Goal: Task Accomplishment & Management: Manage account settings

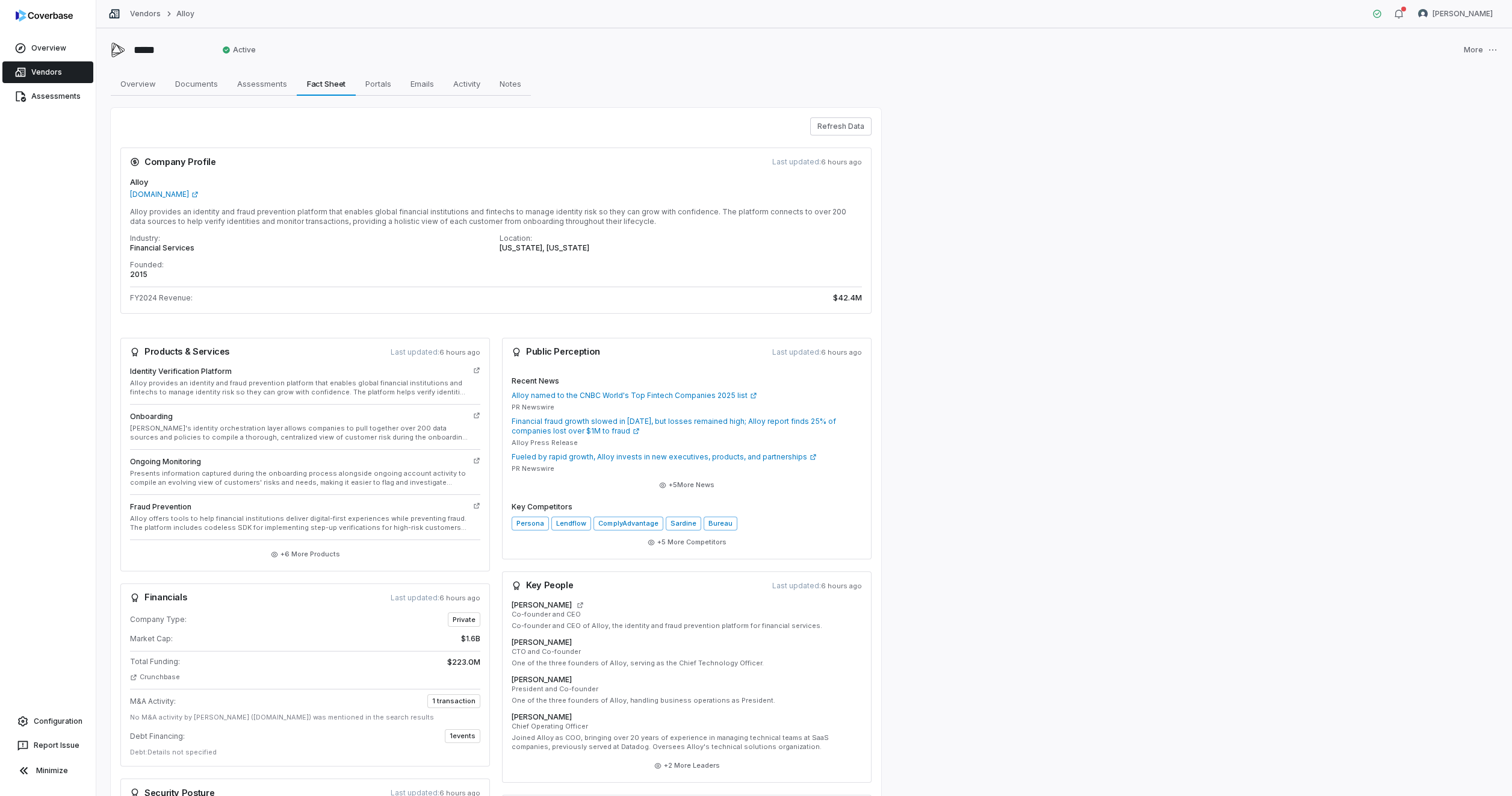
click at [762, 206] on div "Alloy [DOMAIN_NAME] Alloy provides an identity and fraud prevention platform th…" at bounding box center [496, 245] width 751 height 137
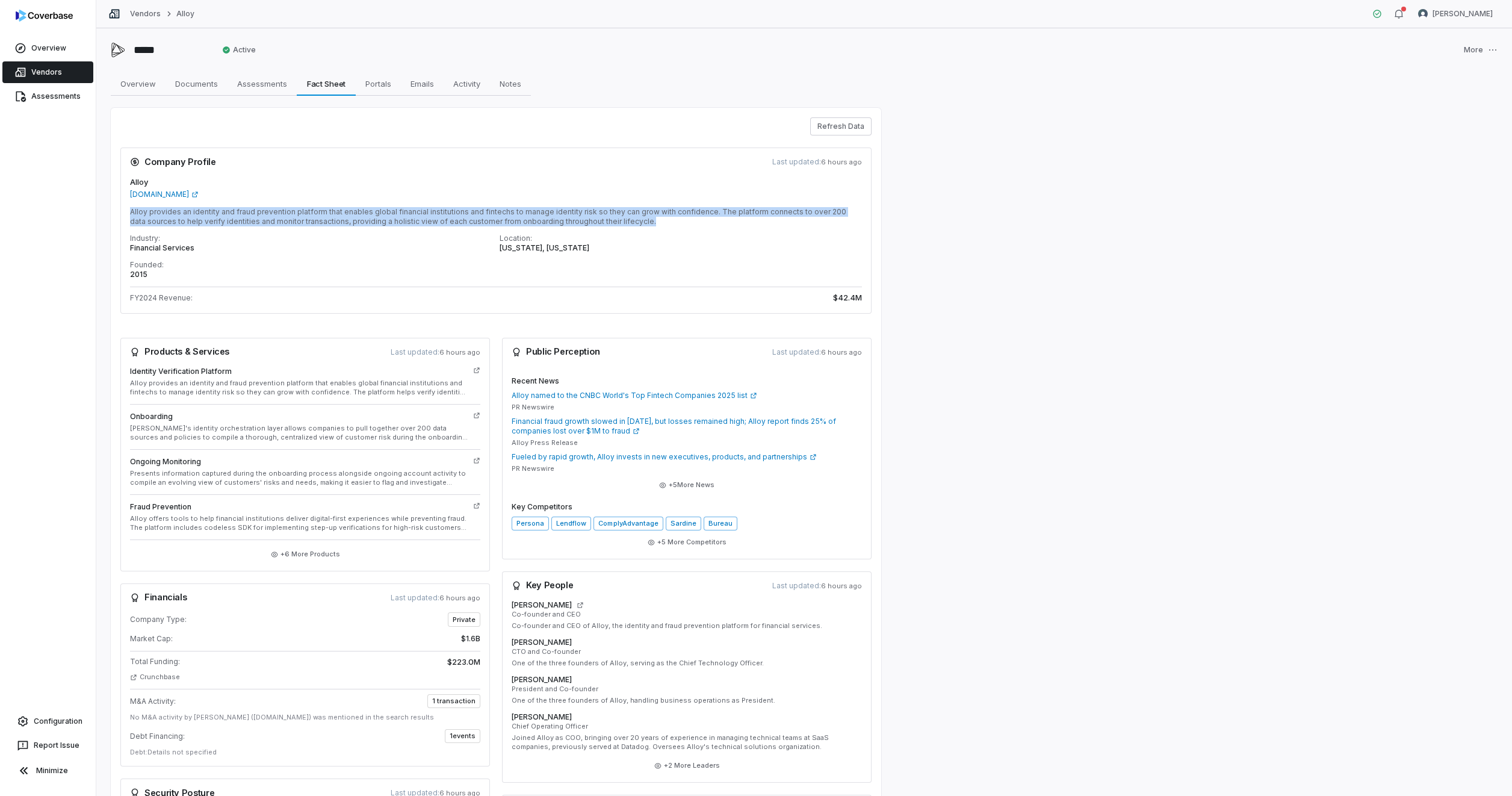
drag, startPoint x: 132, startPoint y: 212, endPoint x: 626, endPoint y: 223, distance: 494.1
click at [626, 223] on p "Alloy provides an identity and fraud prevention platform that enables global fi…" at bounding box center [495, 216] width 732 height 19
drag, startPoint x: 626, startPoint y: 223, endPoint x: 610, endPoint y: 217, distance: 17.1
copy p "Alloy provides an identity and fraud prevention platform that enables global fi…"
click at [186, 91] on span "Documents" at bounding box center [196, 83] width 52 height 15
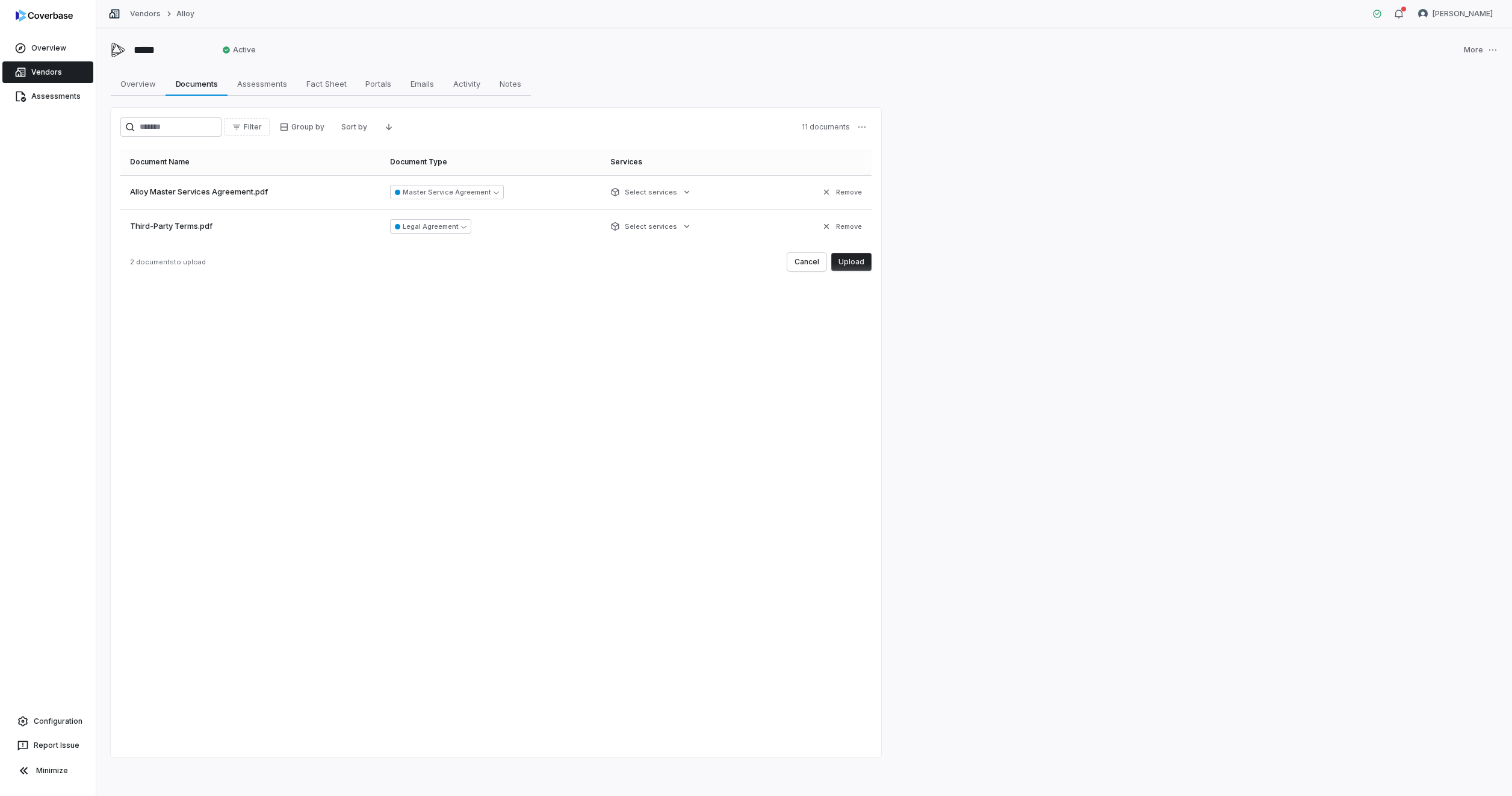
click at [857, 265] on button "Upload" at bounding box center [851, 261] width 40 height 18
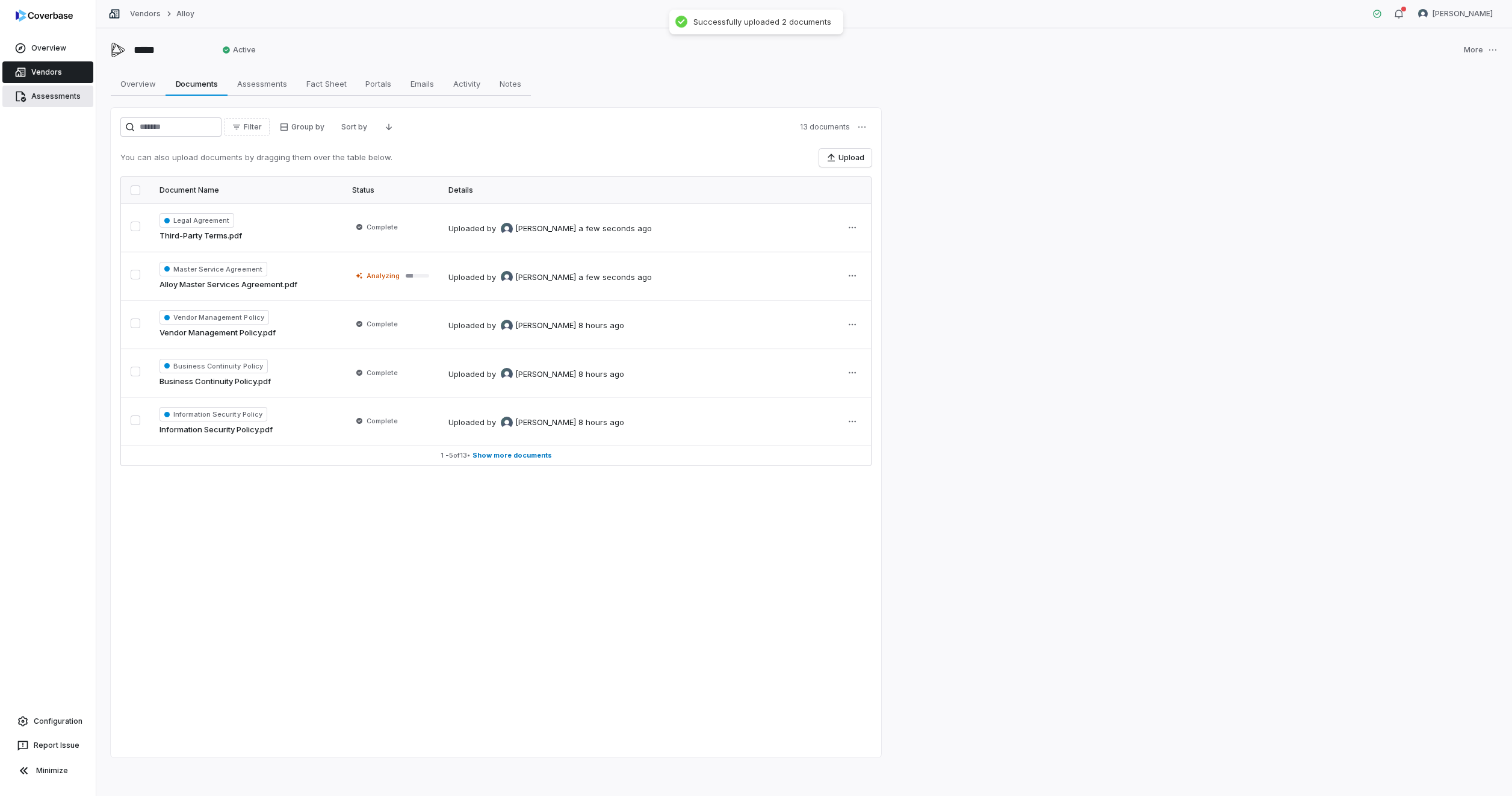
click at [57, 98] on link "Assessments" at bounding box center [48, 96] width 91 height 22
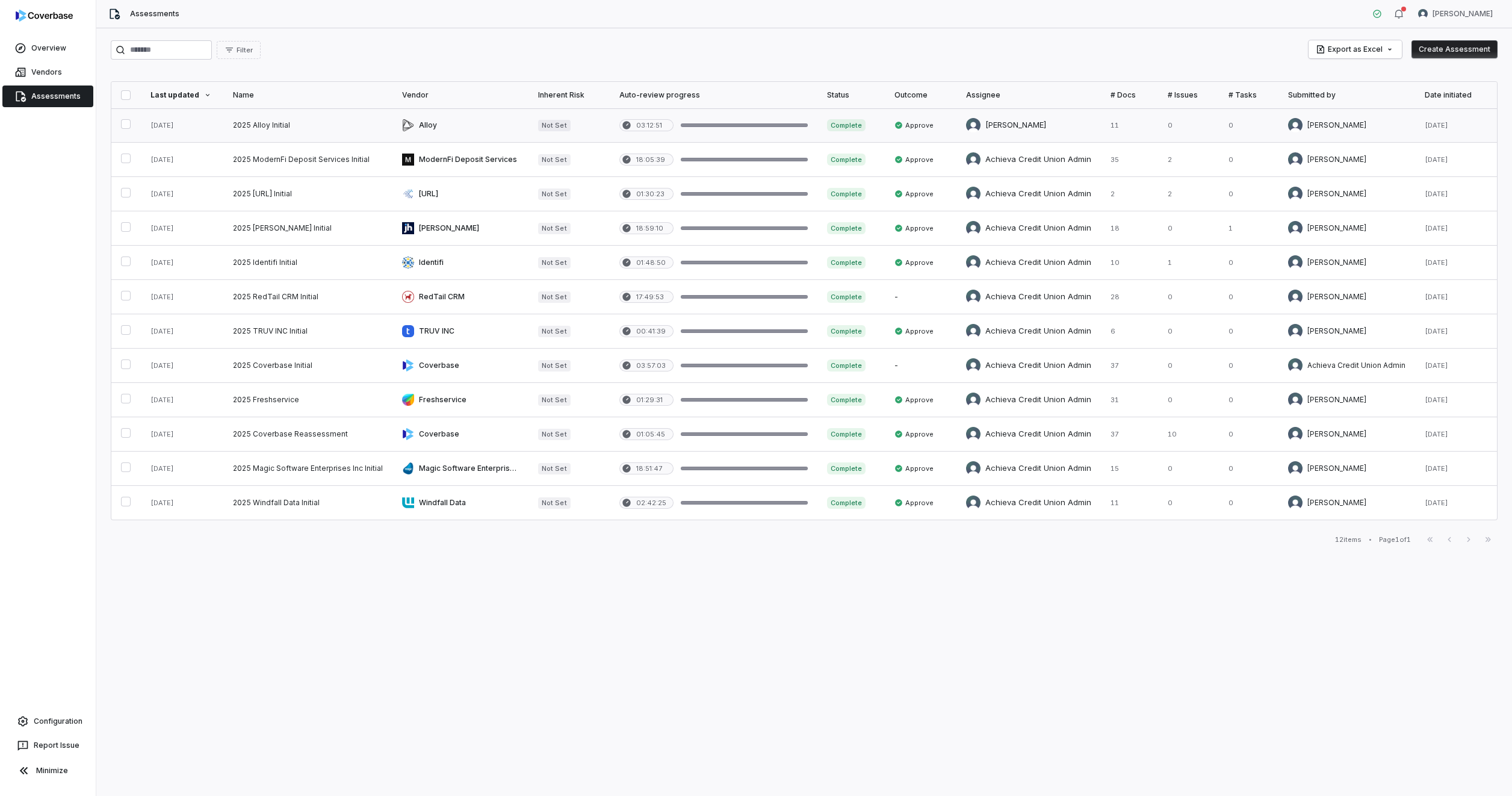
click at [466, 125] on link at bounding box center [460, 125] width 136 height 34
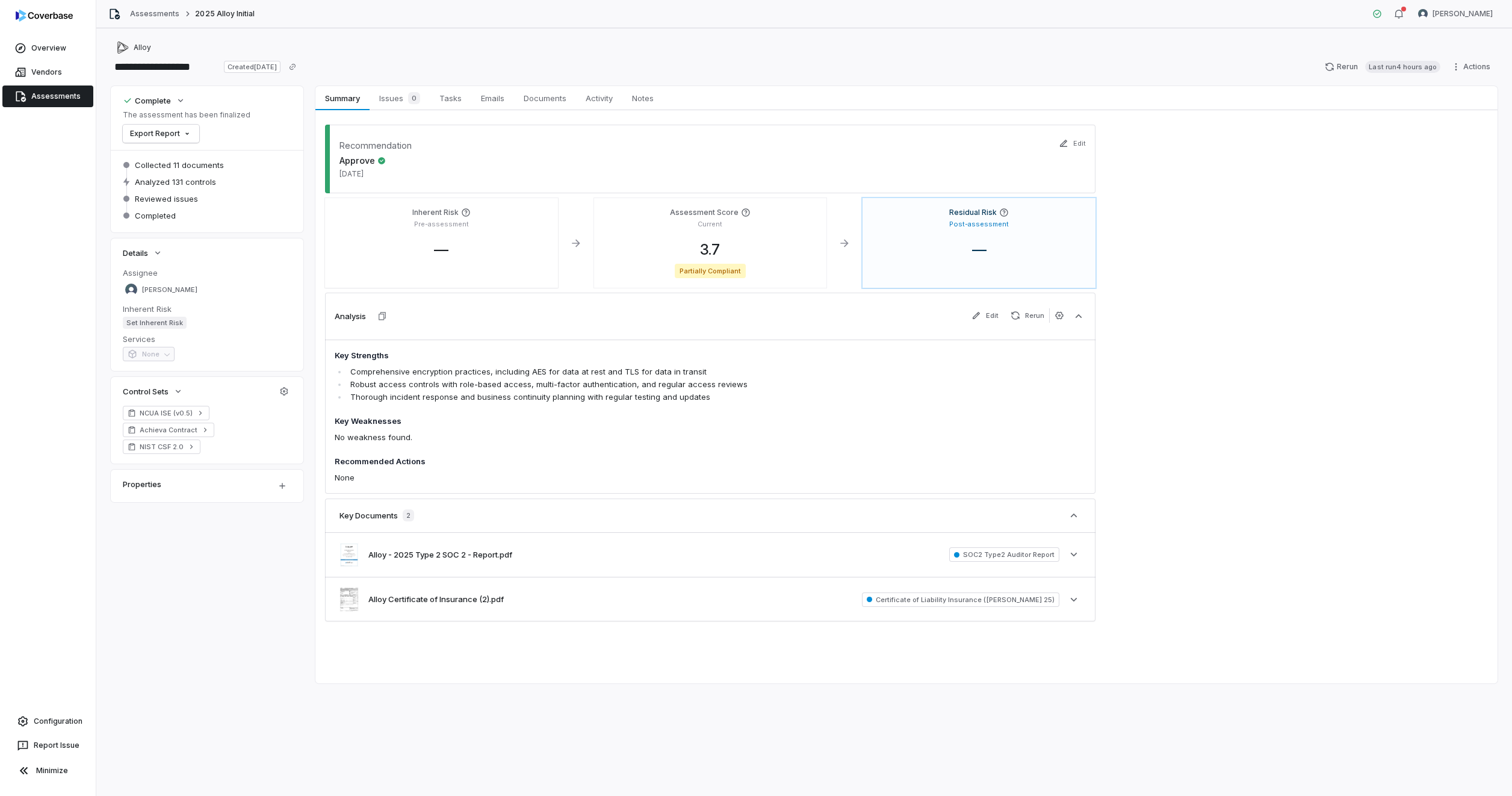
click at [533, 100] on span "Documents" at bounding box center [545, 98] width 52 height 15
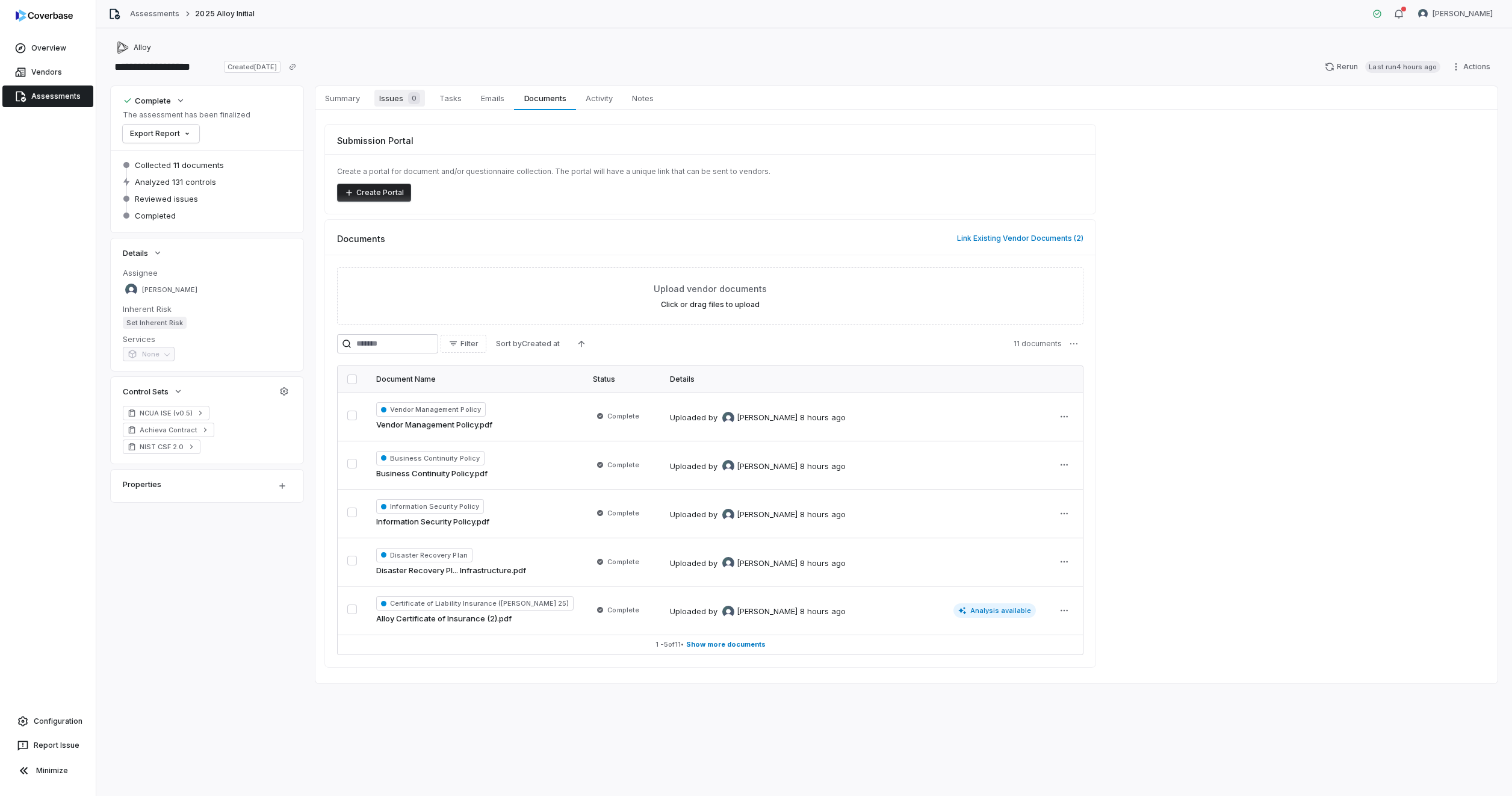
click at [398, 103] on span "Issues 0" at bounding box center [400, 98] width 51 height 17
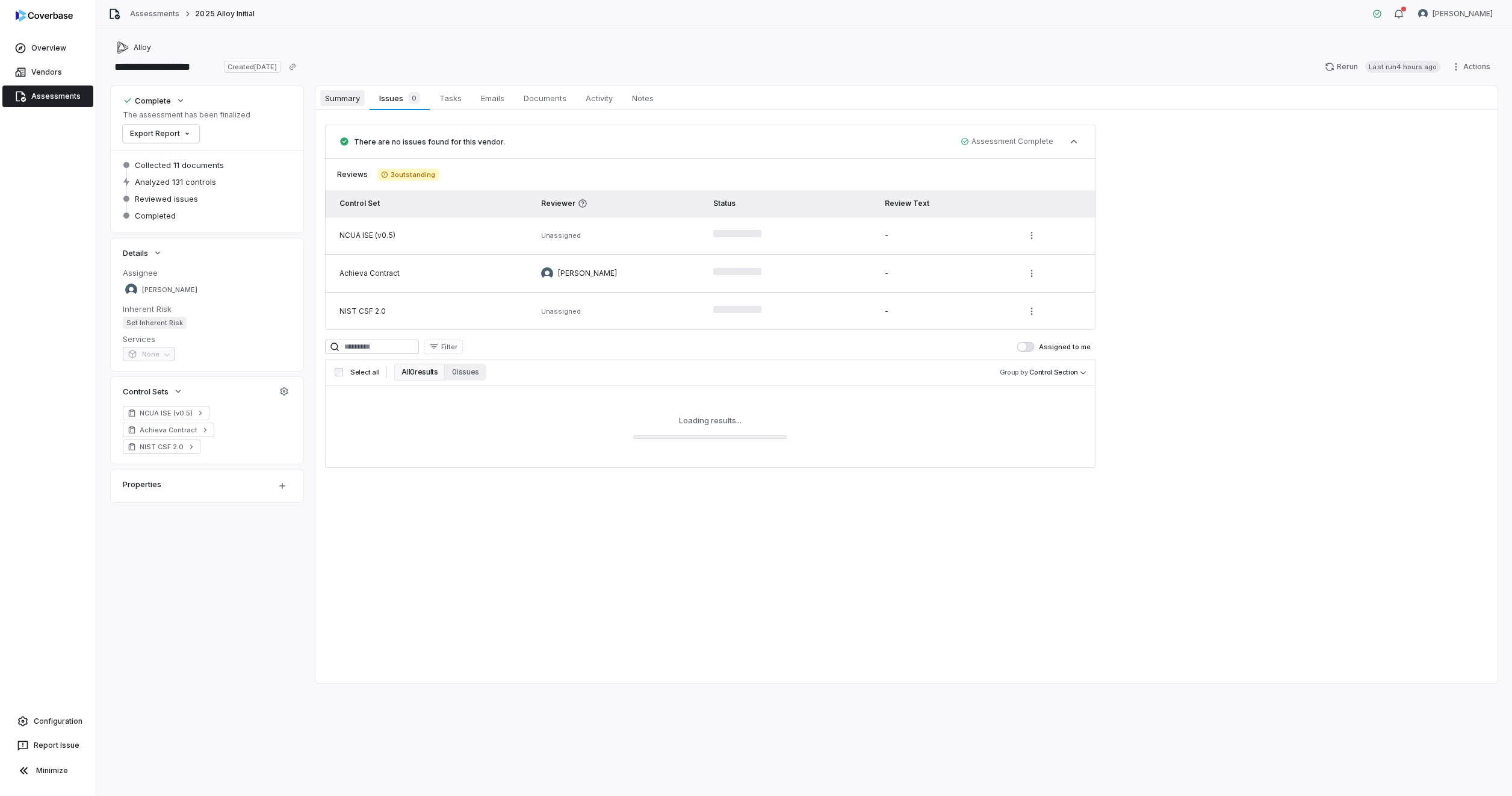
click at [340, 102] on span "Summary" at bounding box center [342, 98] width 44 height 15
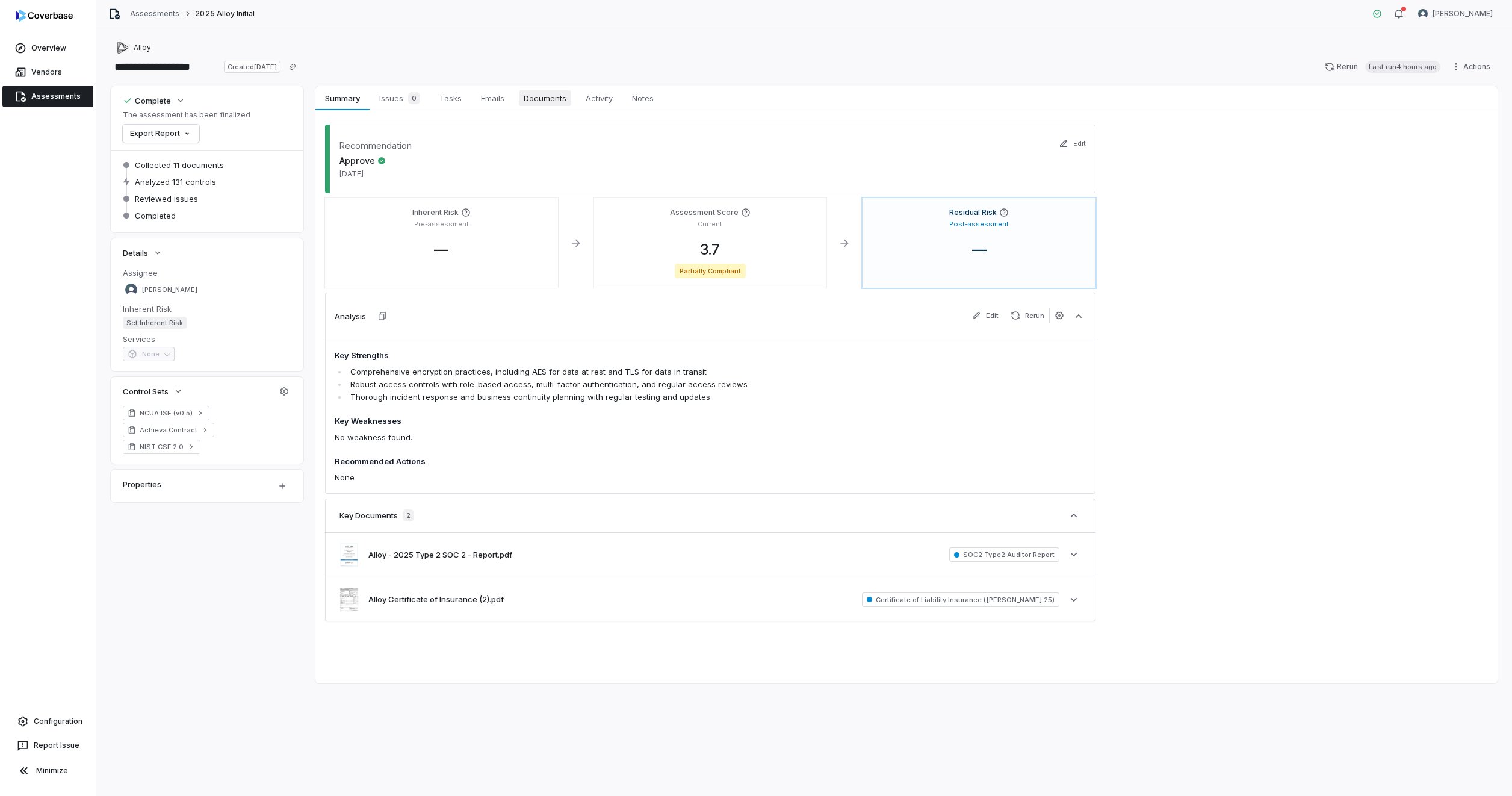
click at [542, 104] on span "Documents" at bounding box center [545, 98] width 52 height 15
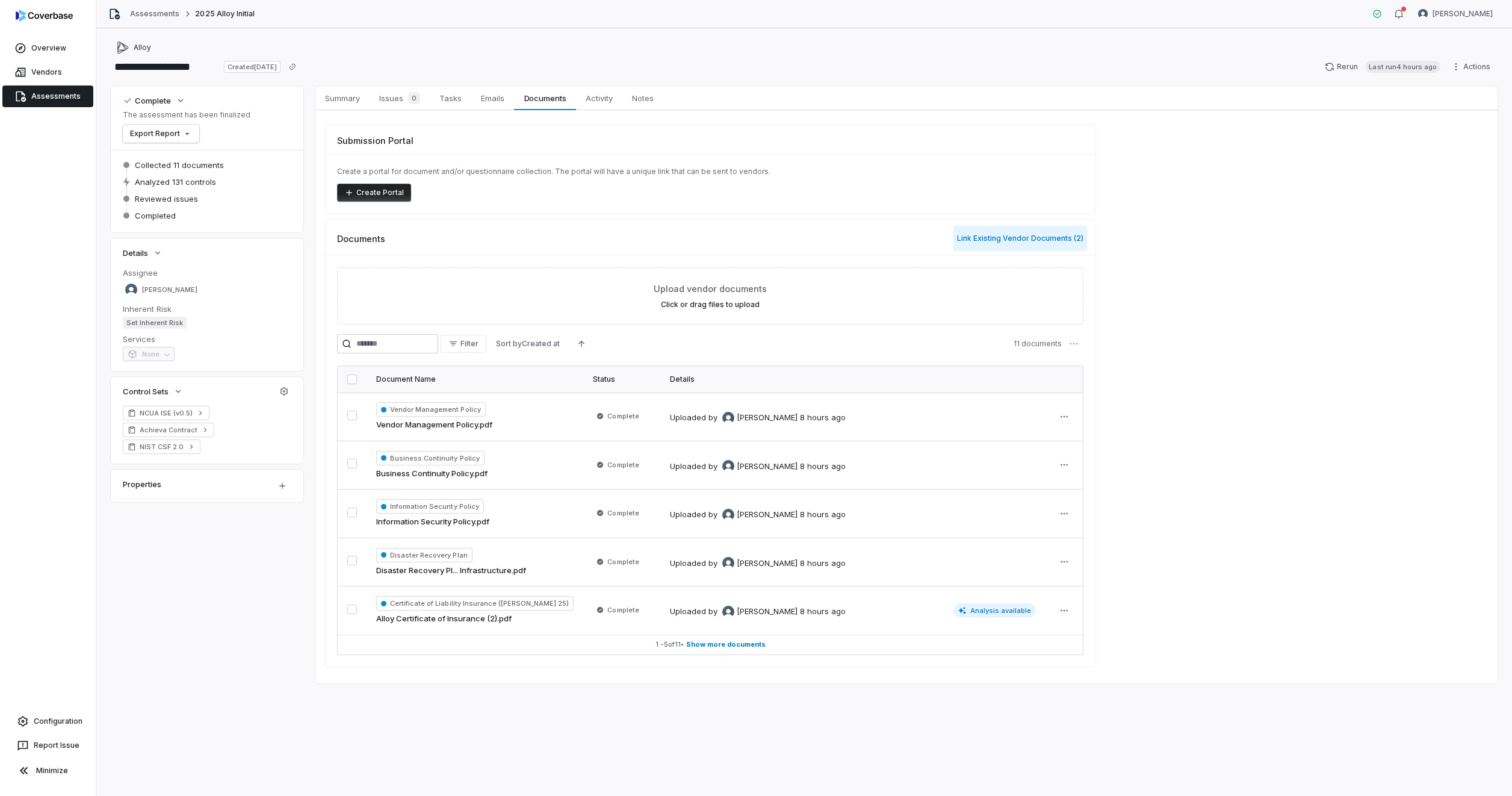
click at [994, 239] on button "Link Existing Vendor Documents ( 2 )" at bounding box center [1020, 238] width 133 height 25
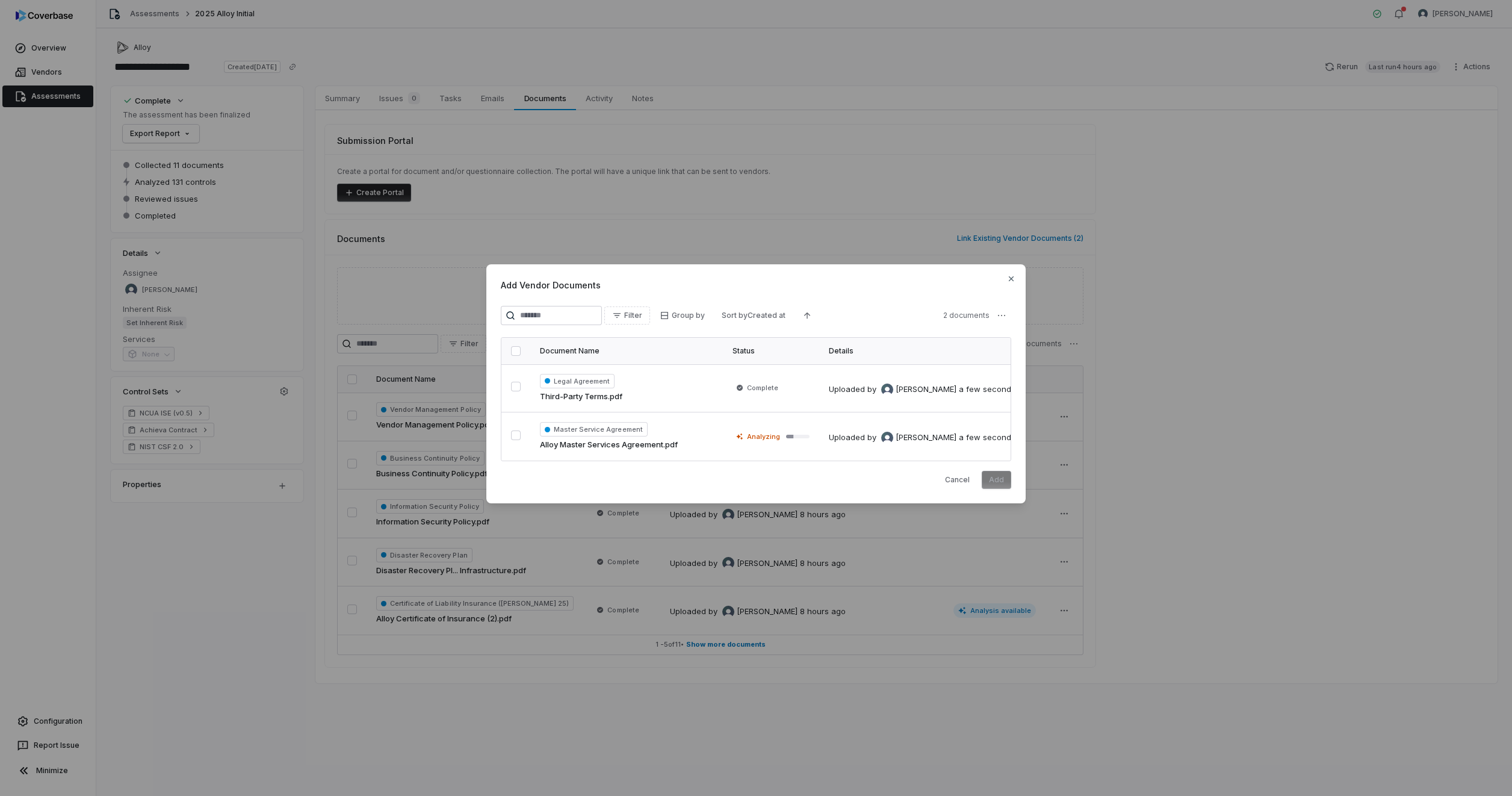
click at [519, 348] on button "button" at bounding box center [516, 351] width 10 height 10
click at [993, 482] on button "Add" at bounding box center [996, 480] width 30 height 18
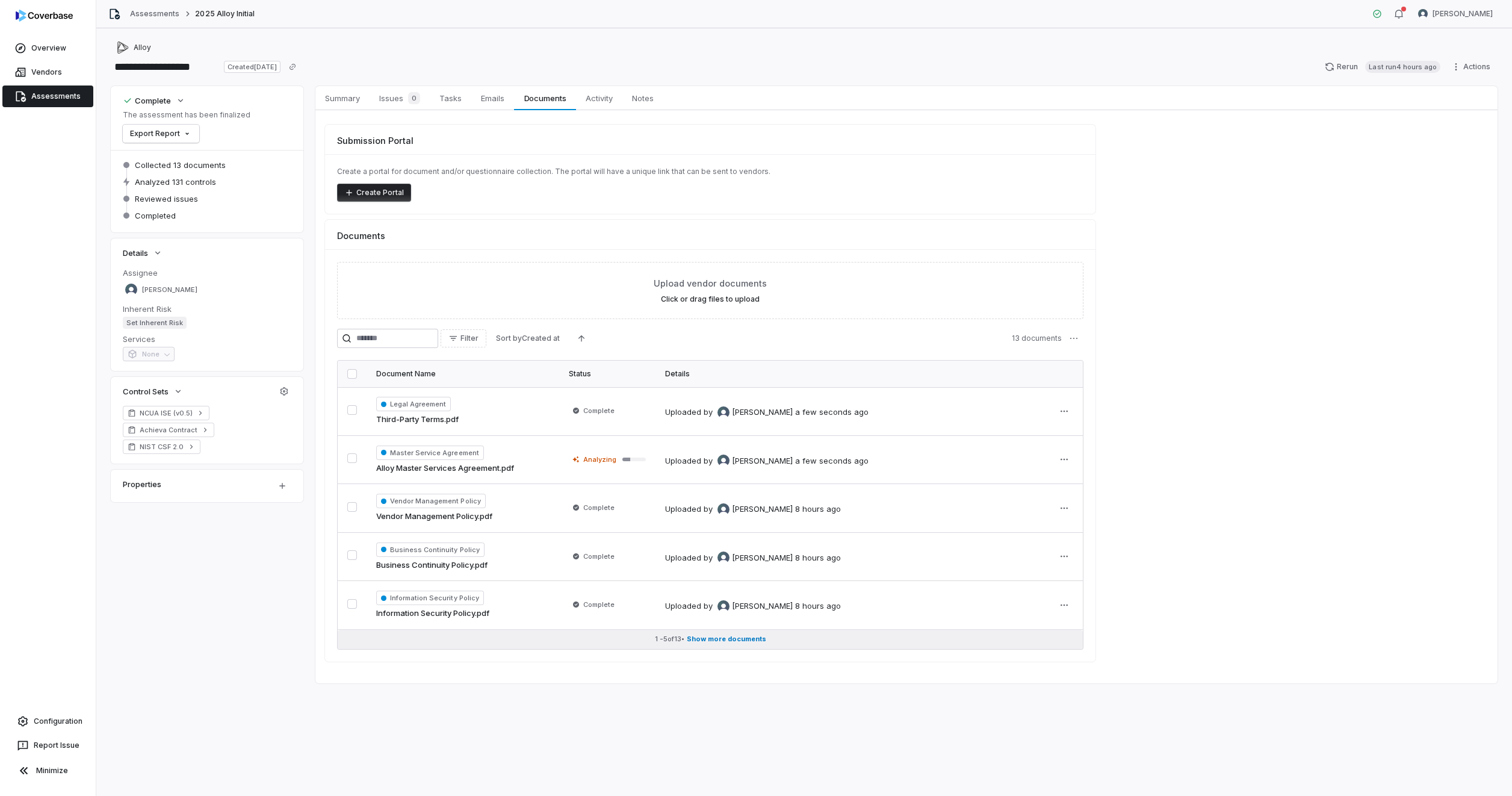
click at [721, 642] on span "Show more documents" at bounding box center [726, 639] width 80 height 9
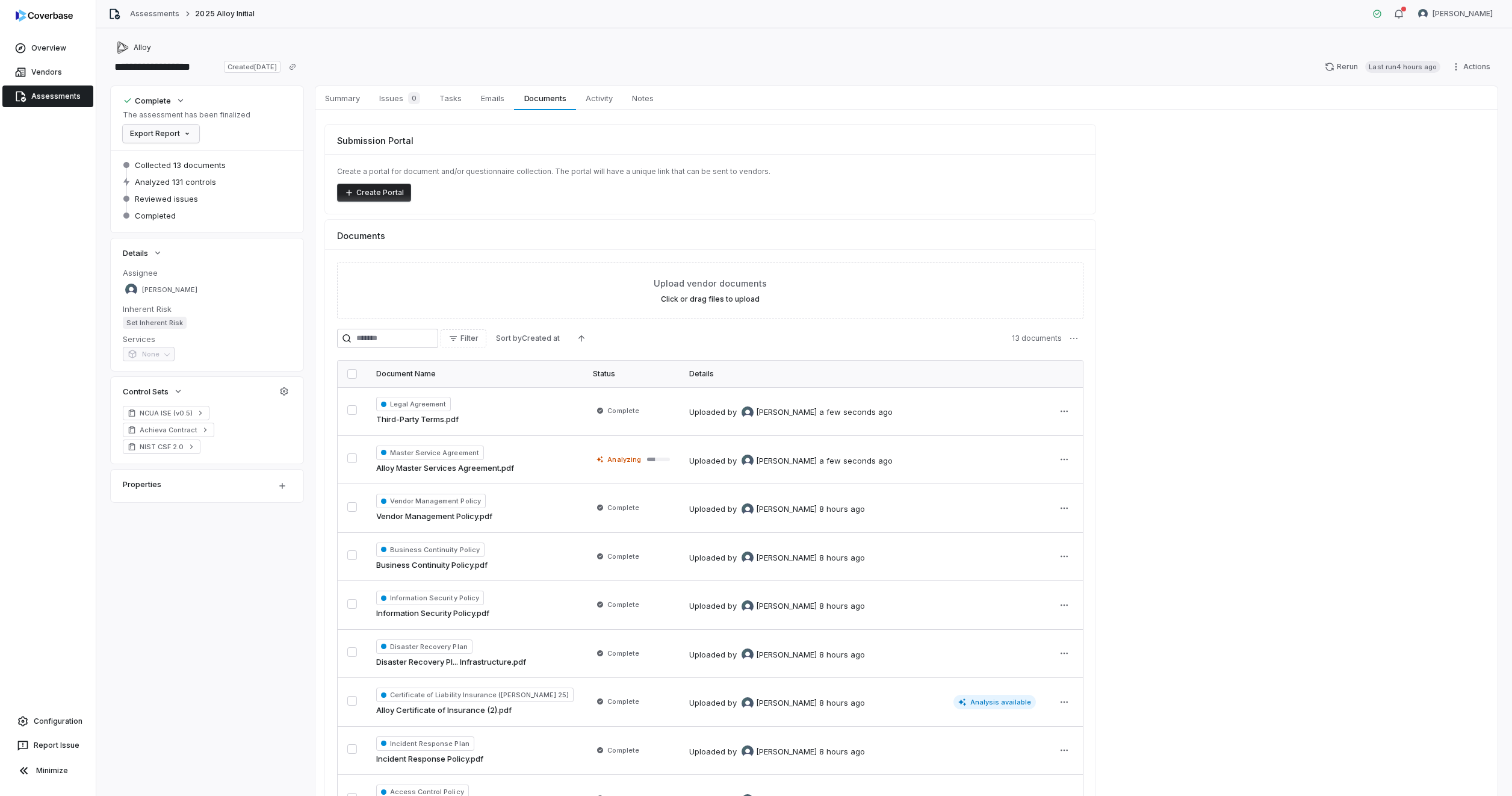
click at [190, 132] on html "**********" at bounding box center [756, 398] width 1512 height 796
click at [269, 126] on html "**********" at bounding box center [756, 398] width 1512 height 796
click at [1337, 61] on button "Rerun Last run 4 hours ago" at bounding box center [1382, 67] width 130 height 18
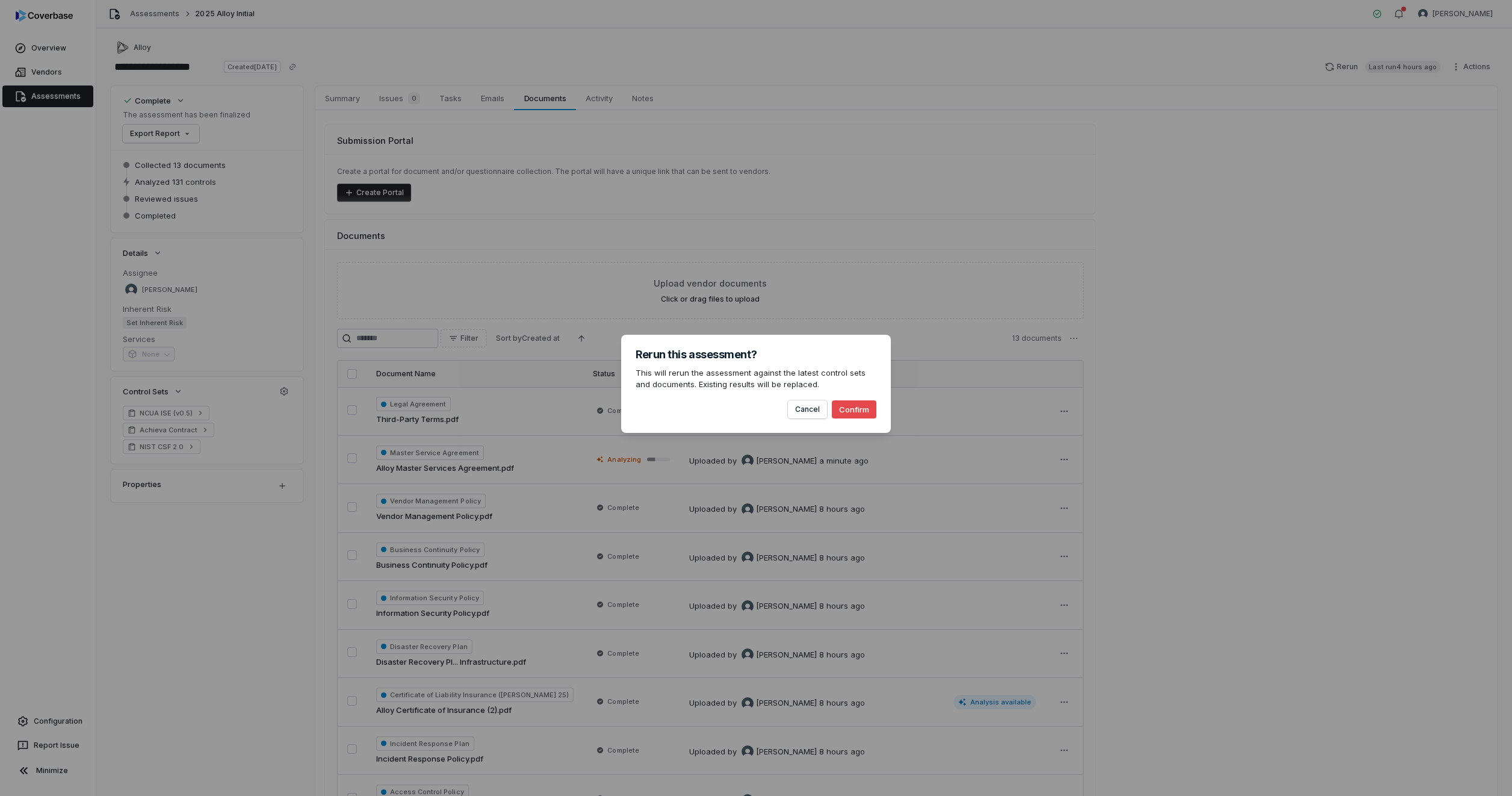
click at [856, 407] on button "Confirm" at bounding box center [854, 409] width 44 height 18
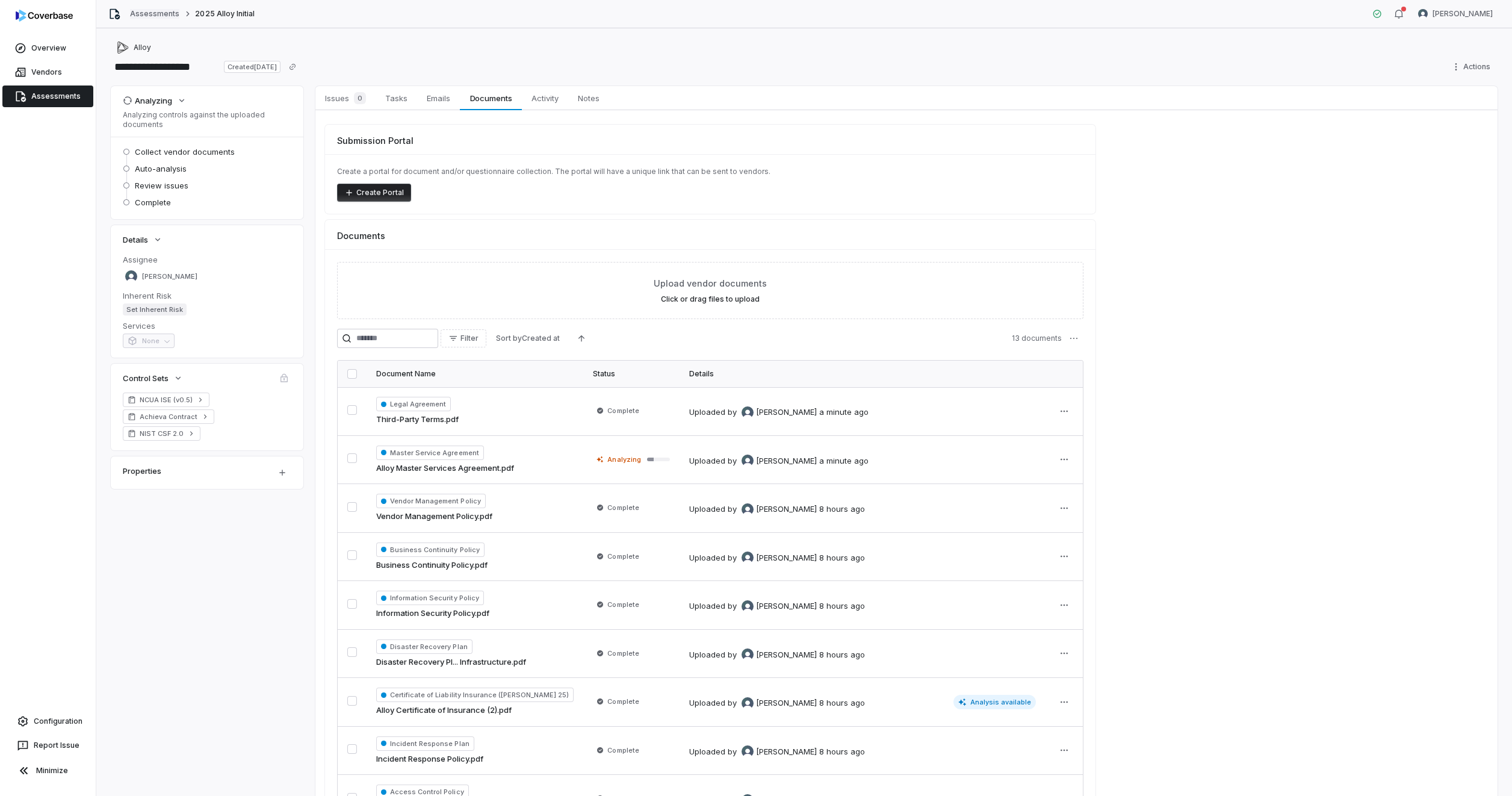
click at [153, 15] on link "Assessments" at bounding box center [154, 14] width 49 height 10
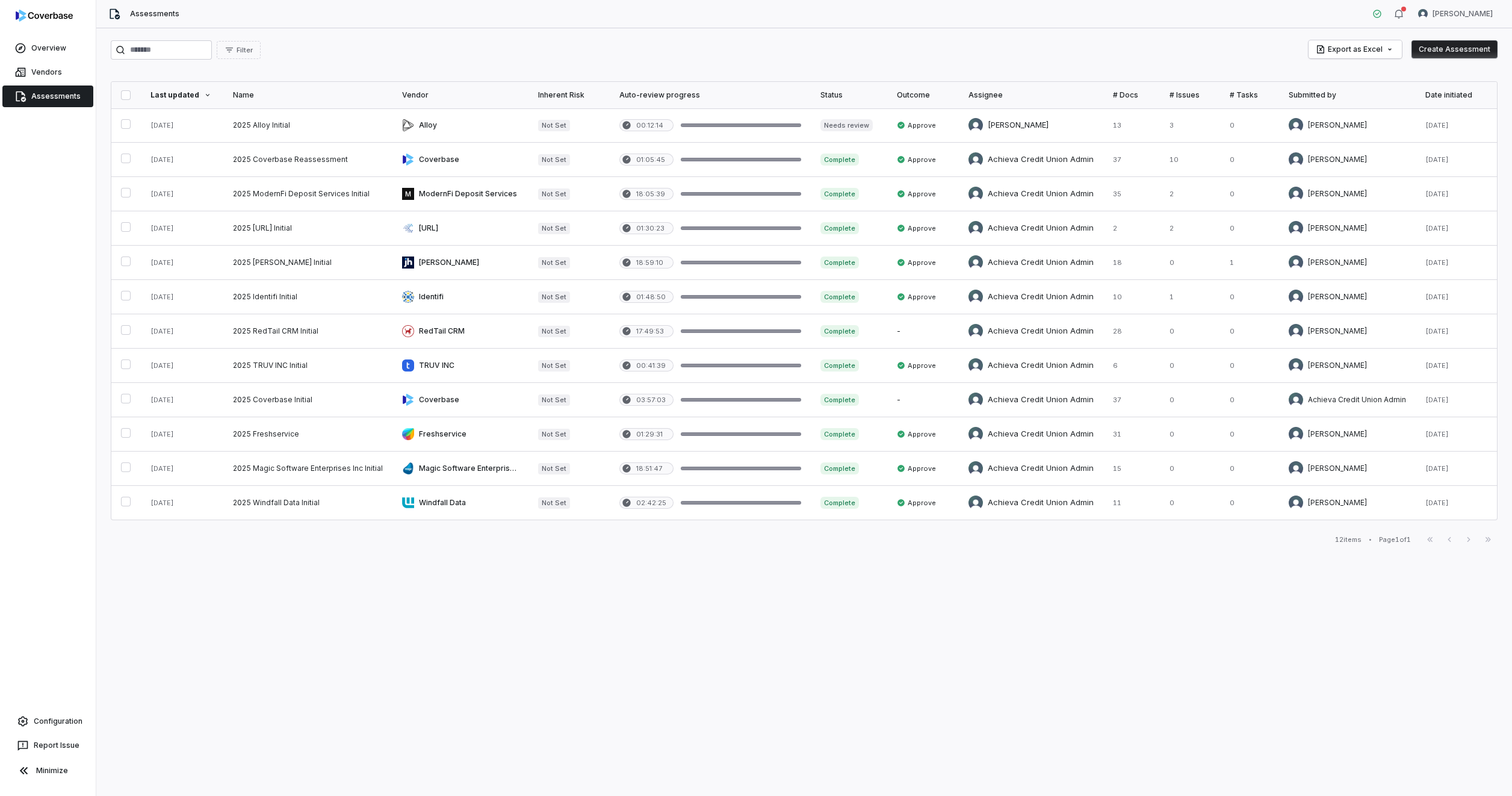
click at [1183, 15] on div "Assessments [PERSON_NAME]" at bounding box center [804, 14] width 1416 height 28
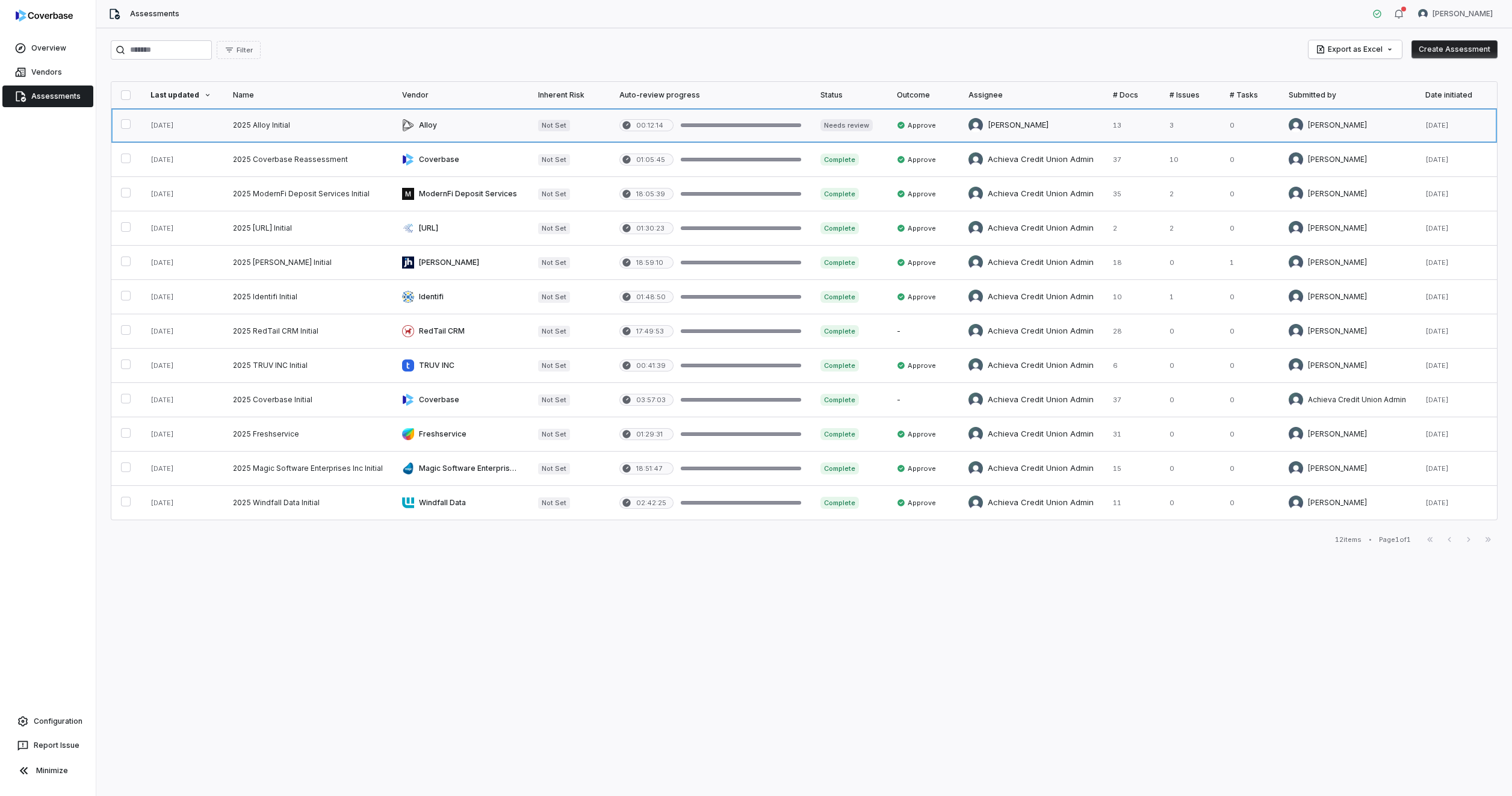
click at [297, 130] on link at bounding box center [308, 125] width 169 height 34
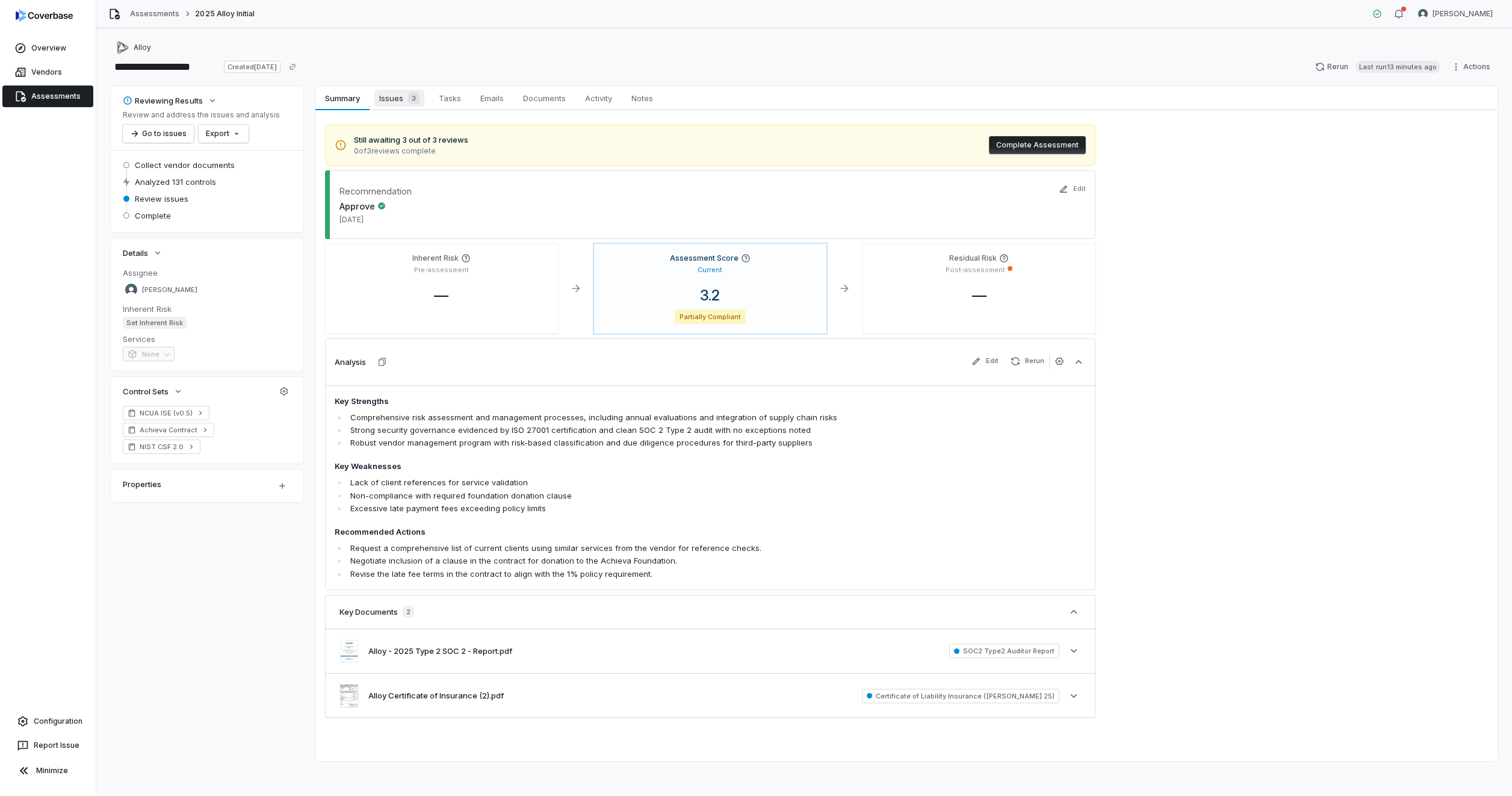
click at [388, 105] on span "Issues 3" at bounding box center [399, 98] width 50 height 17
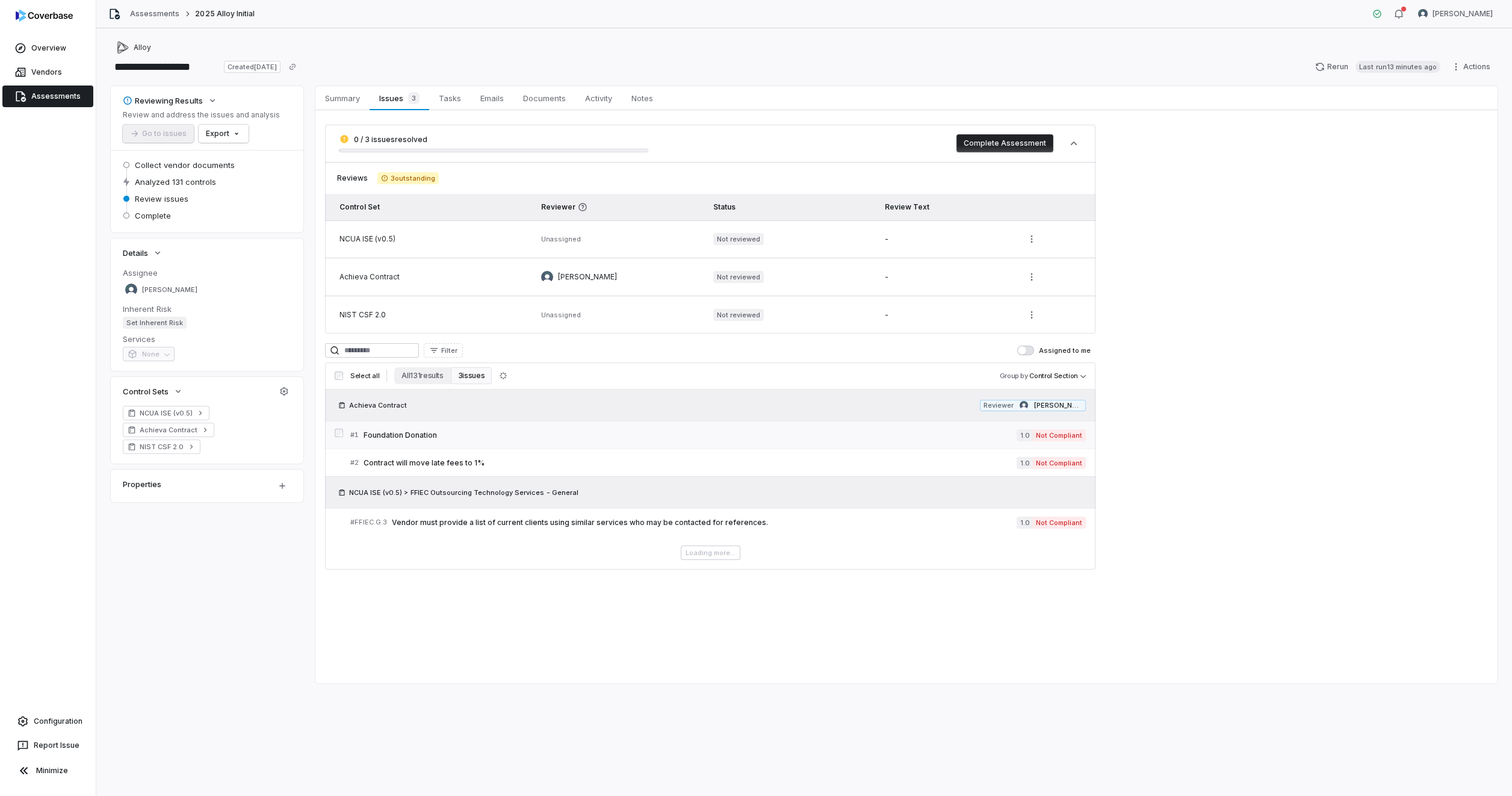
click at [614, 434] on span "Foundation Donation" at bounding box center [690, 436] width 653 height 10
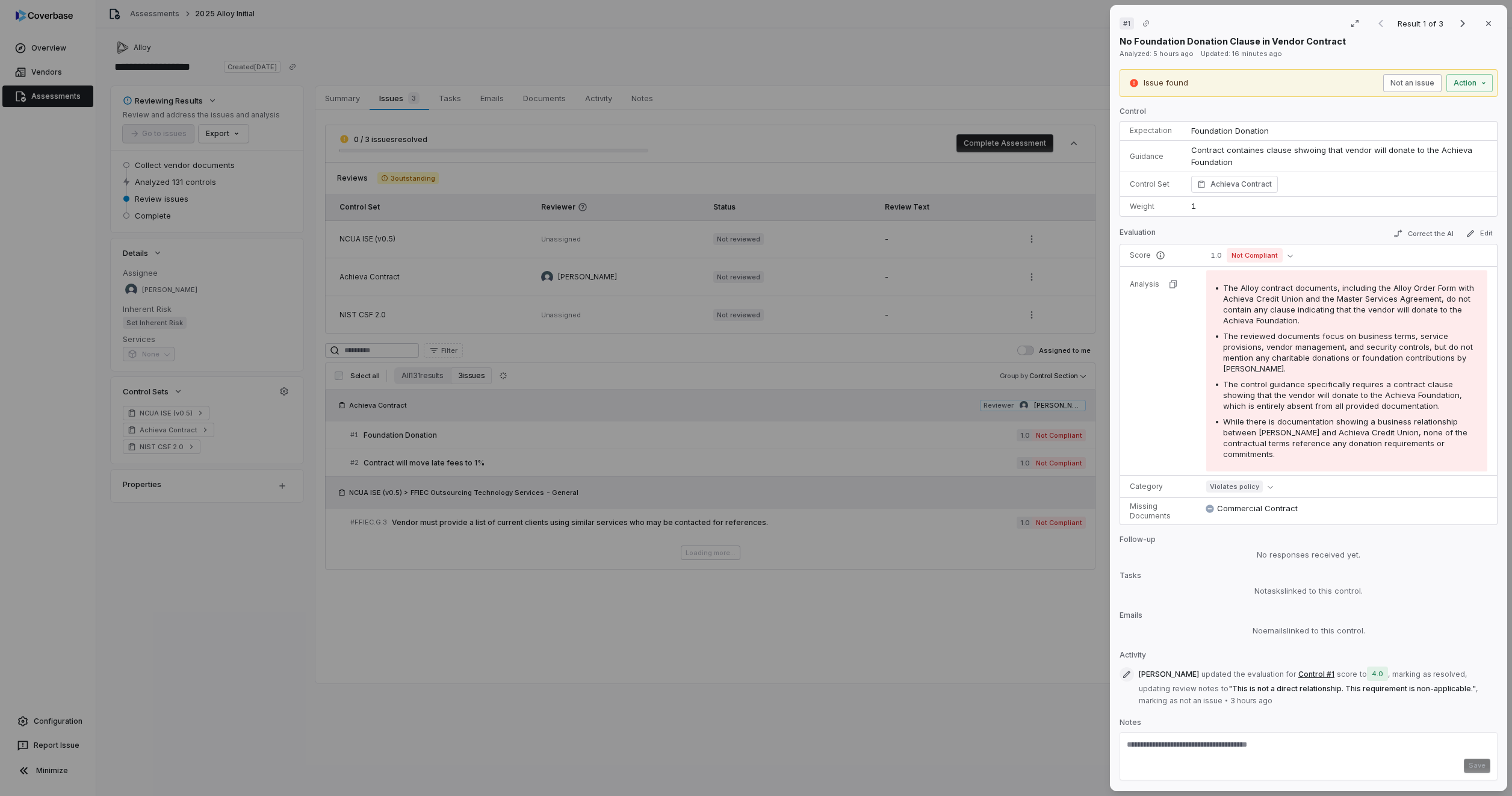
click at [1400, 82] on button "Not an issue" at bounding box center [1412, 83] width 59 height 18
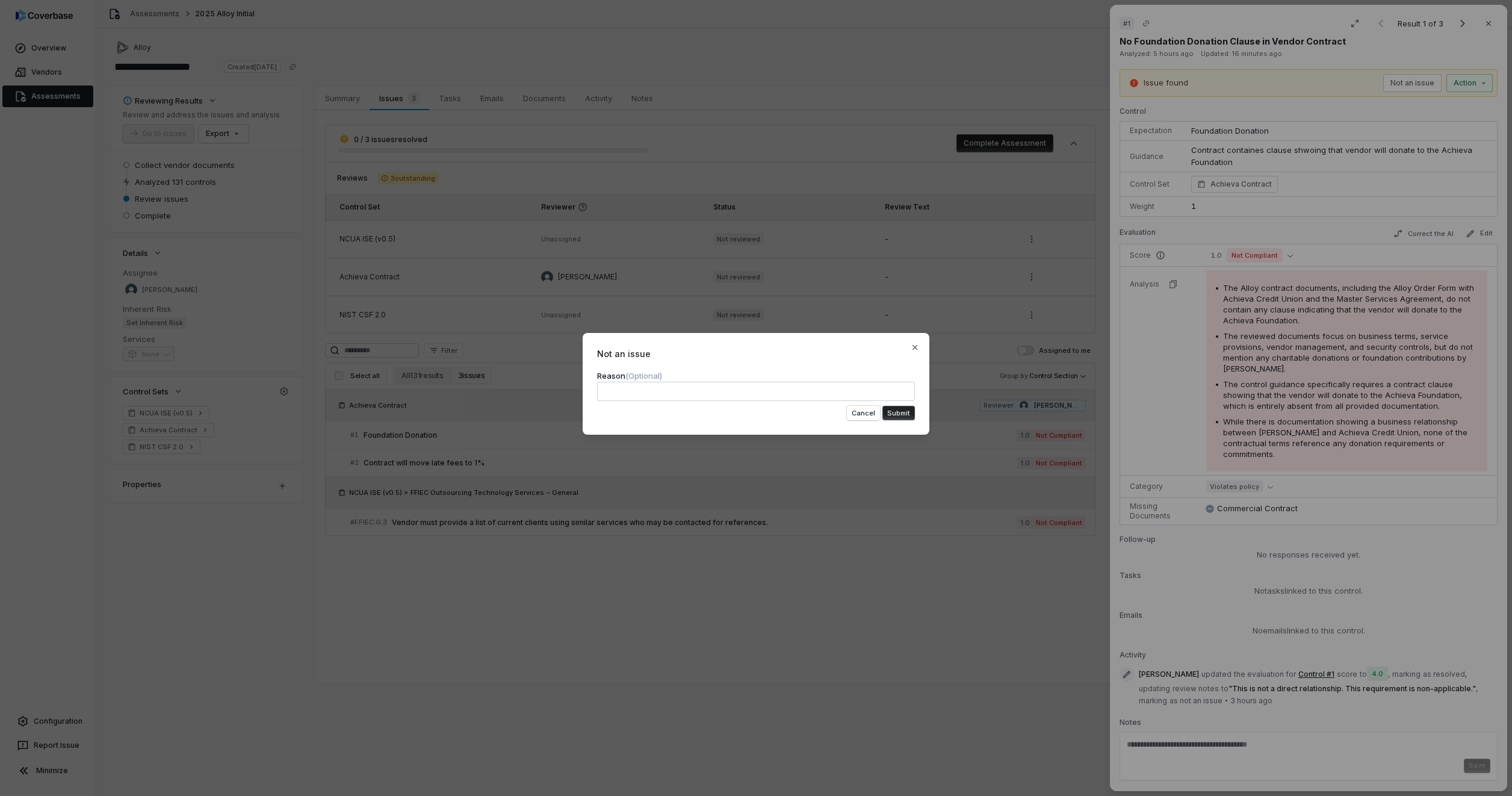
type textarea "*"
type textarea "**"
type textarea "*"
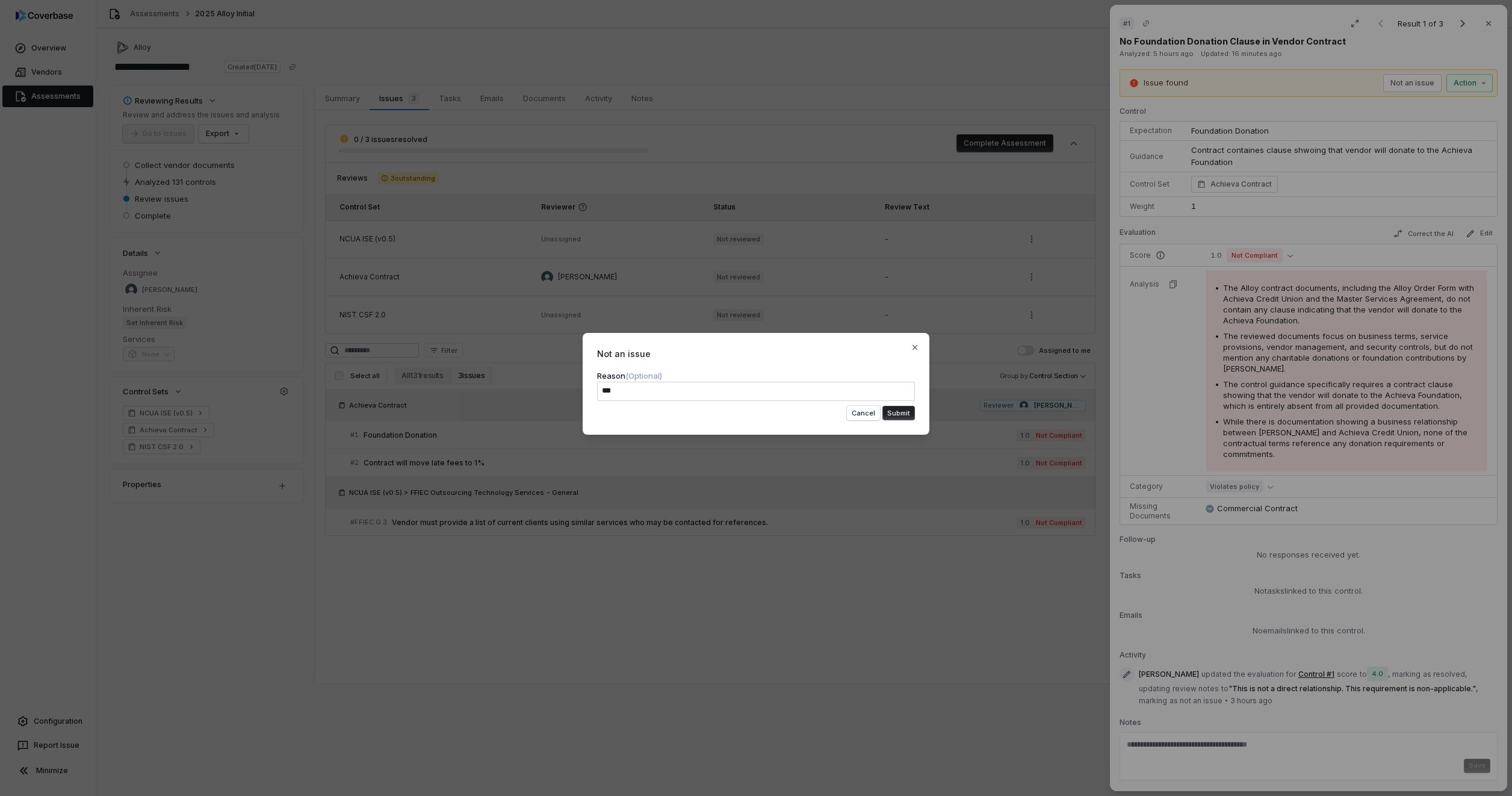
type textarea "***"
click at [899, 411] on button "Submit" at bounding box center [899, 413] width 33 height 14
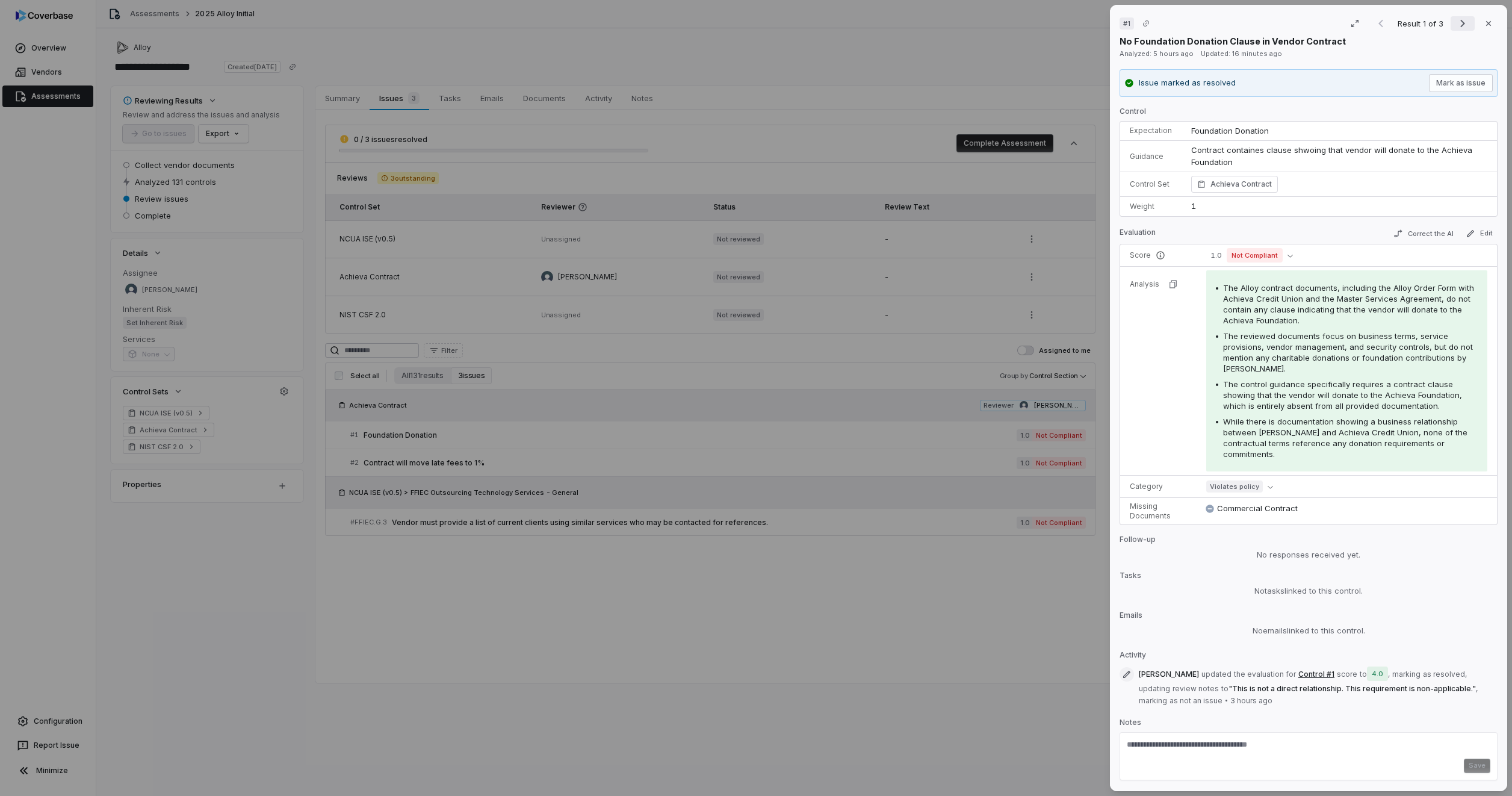
click at [1458, 20] on icon "Next result" at bounding box center [1462, 23] width 14 height 14
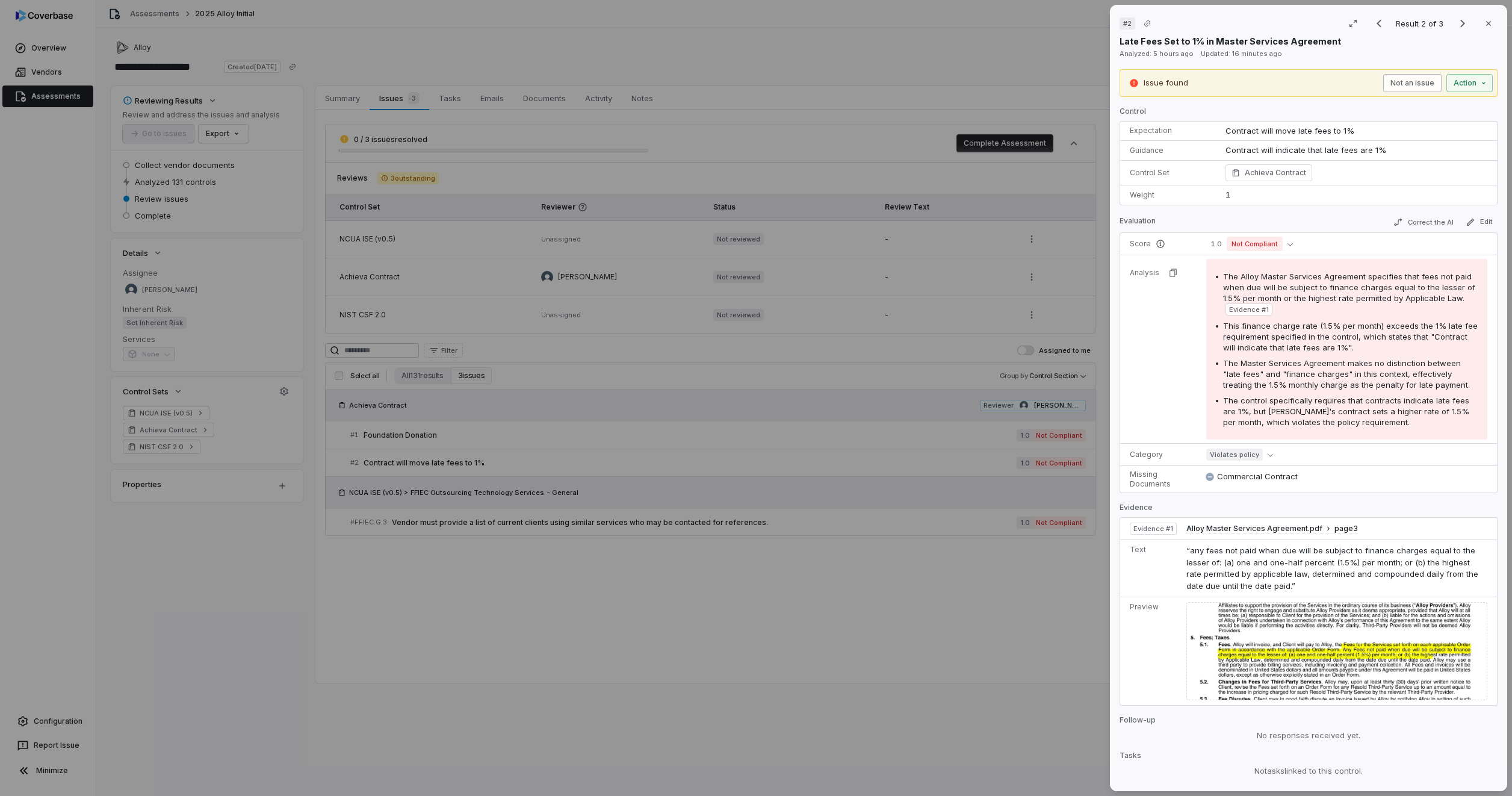
click at [1402, 83] on button "Not an issue" at bounding box center [1412, 83] width 59 height 18
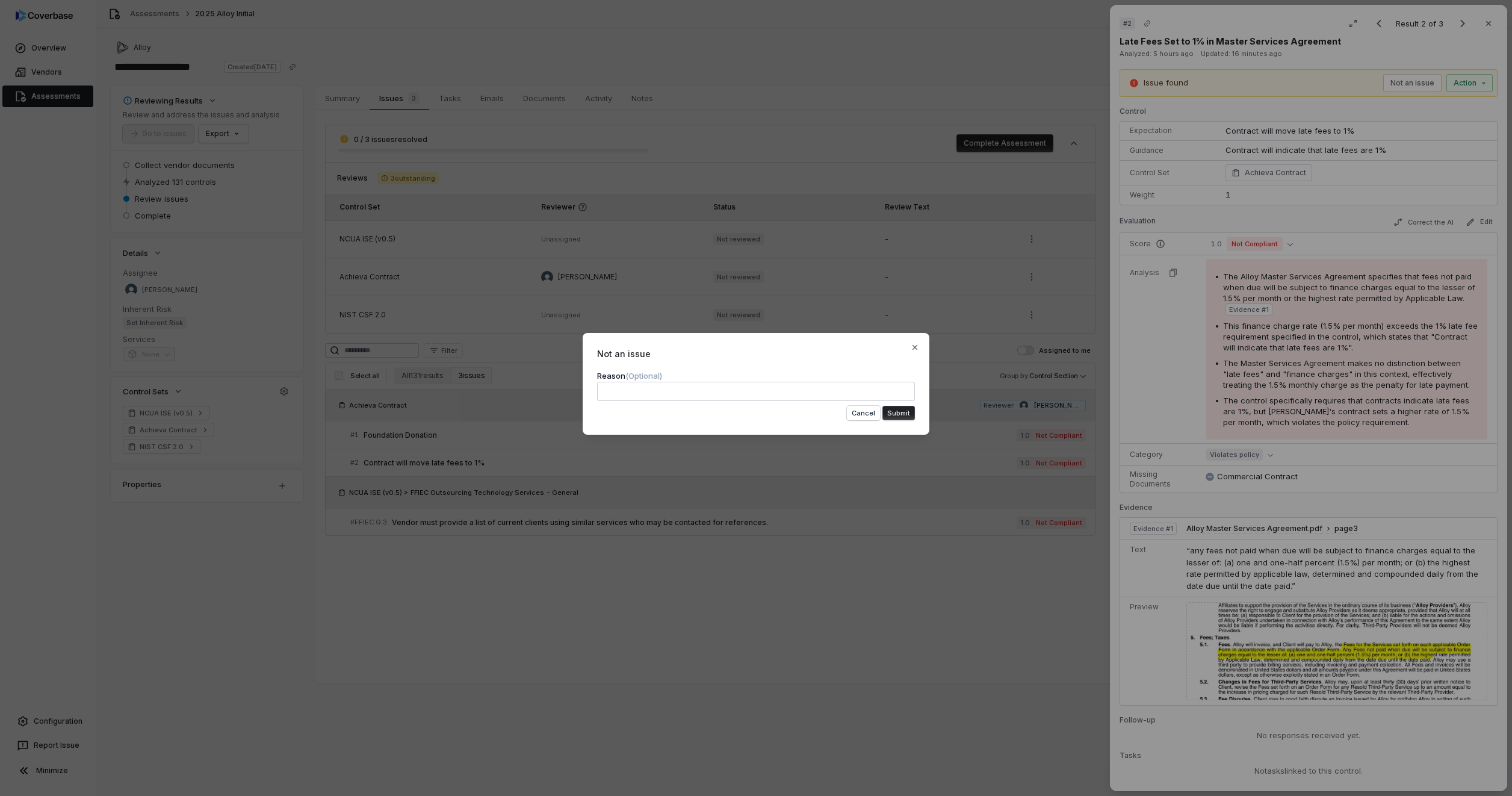
click at [711, 389] on textarea at bounding box center [756, 391] width 318 height 19
type textarea "*"
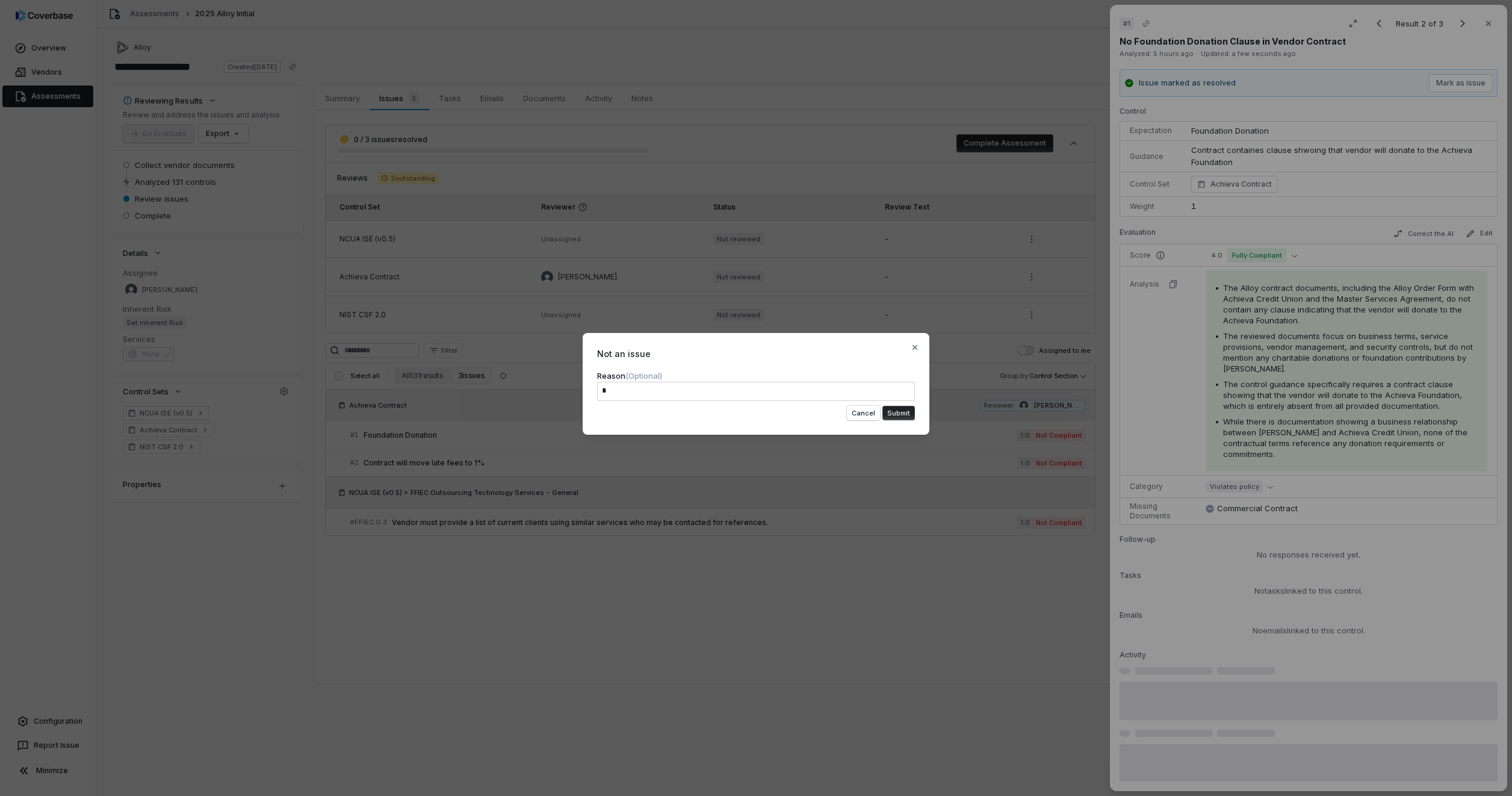
type textarea "*"
type textarea "**"
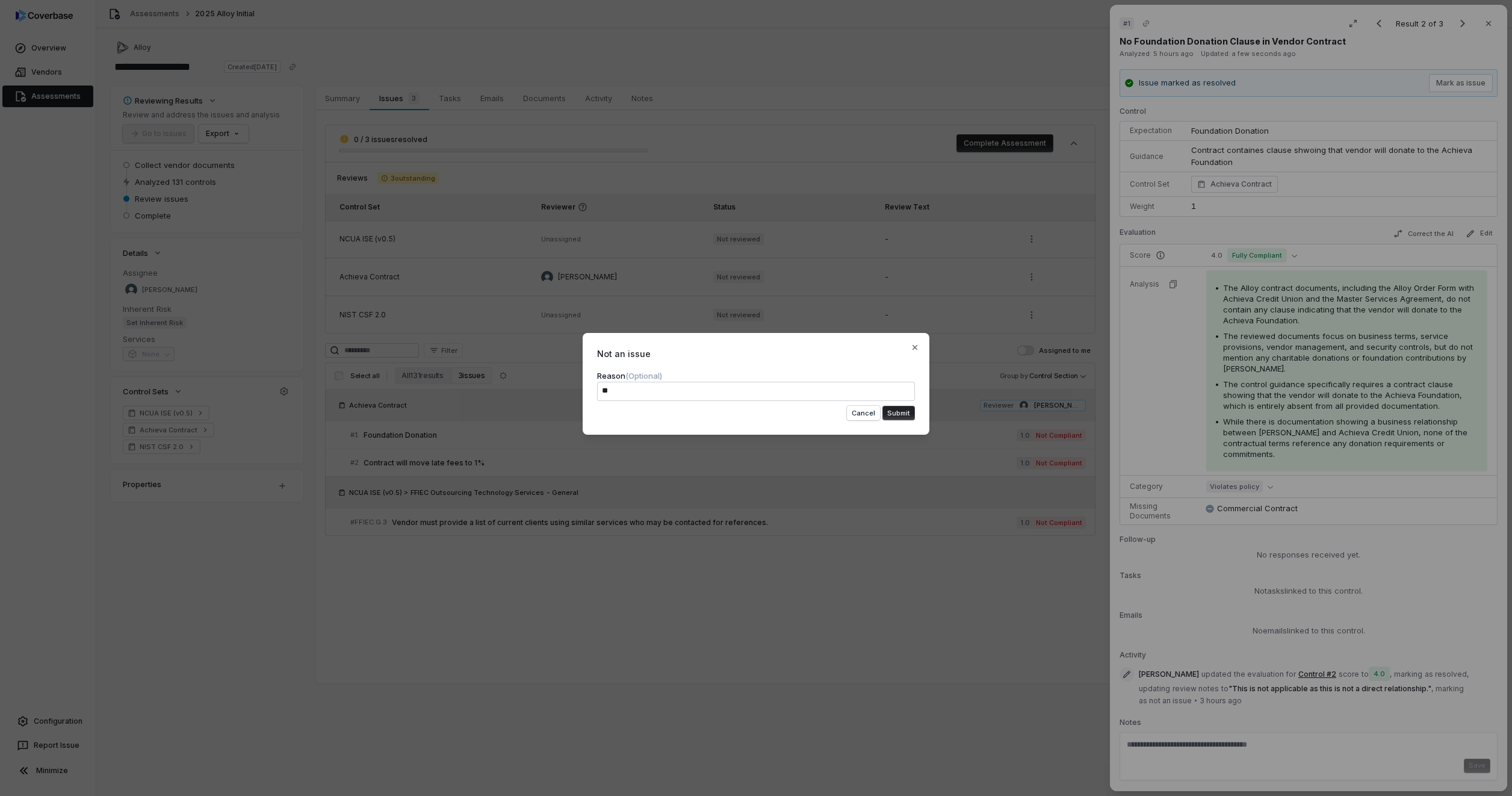
type textarea "*"
type textarea "***"
type textarea "*"
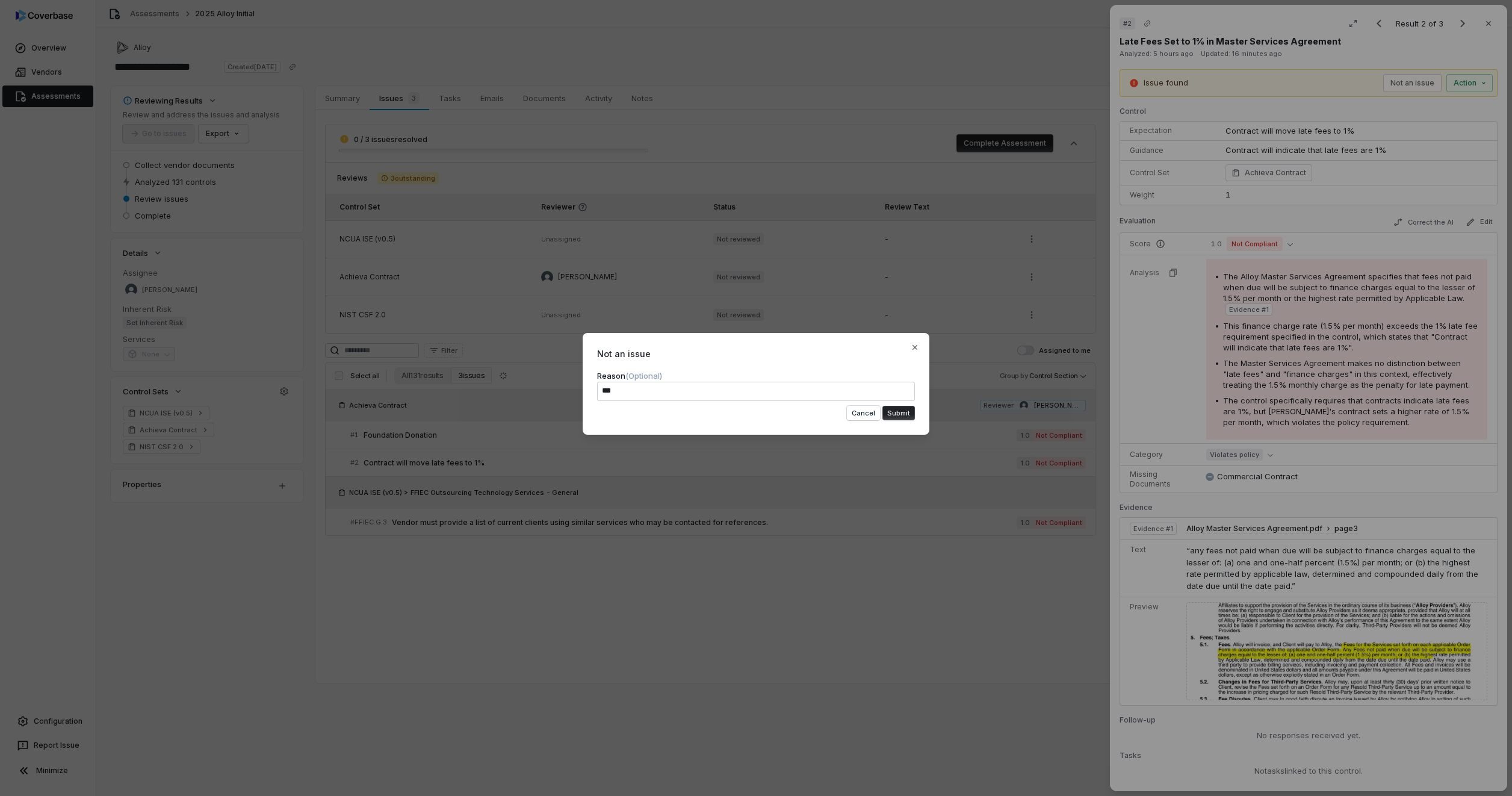
type textarea "***"
click at [902, 415] on button "Submit" at bounding box center [899, 413] width 33 height 14
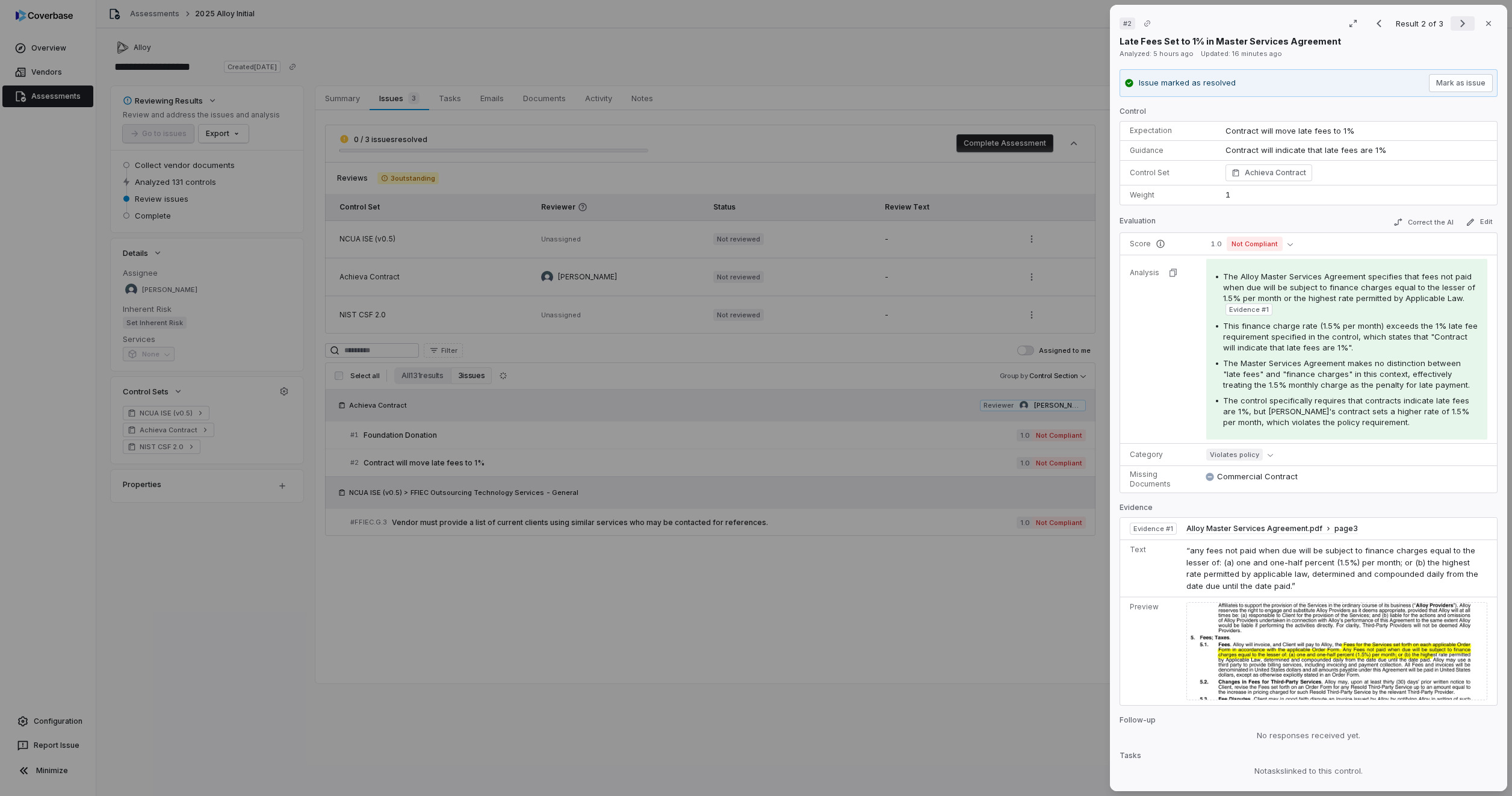
click at [1460, 25] on icon "Next result" at bounding box center [1462, 23] width 14 height 14
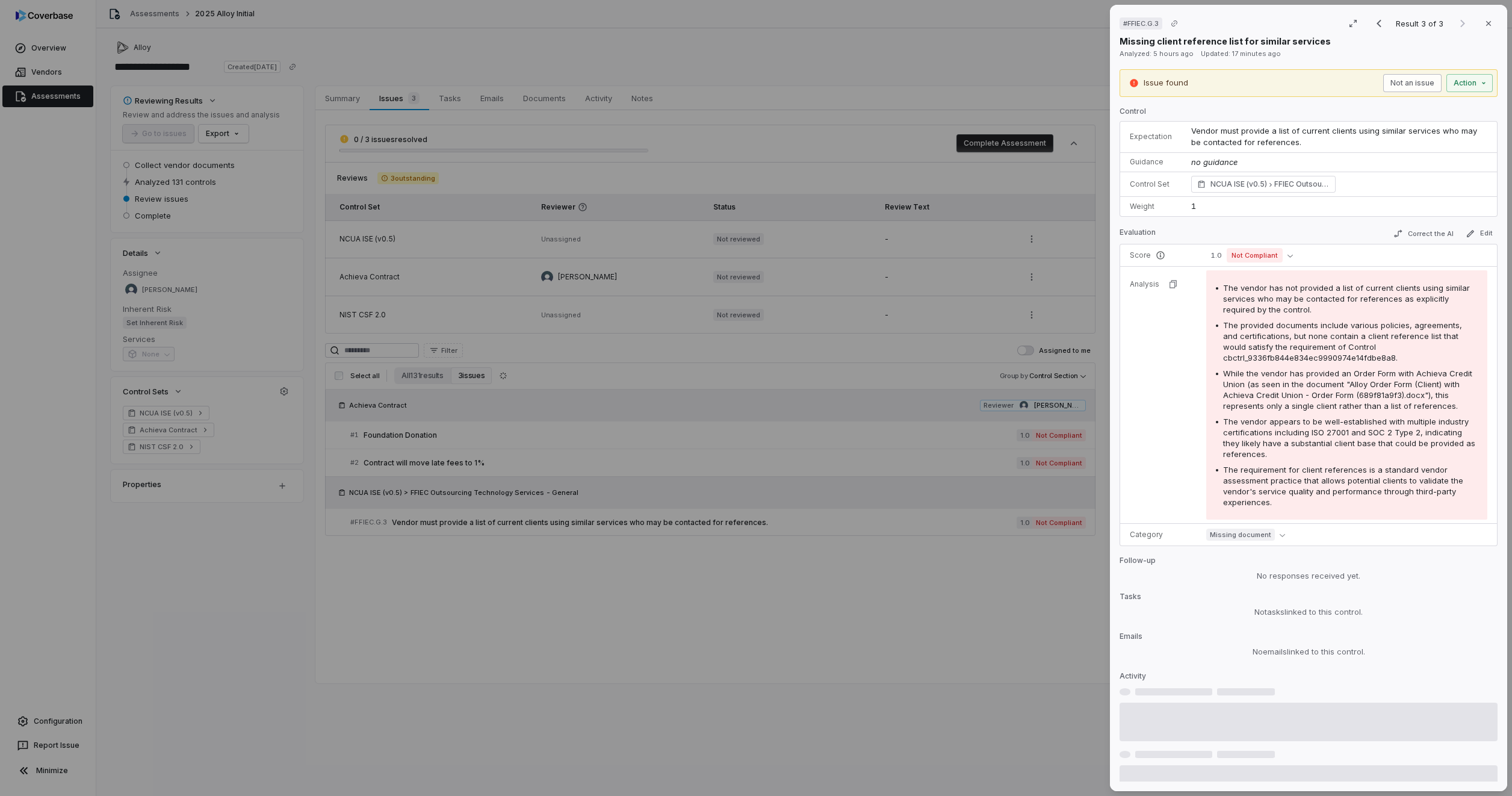
click at [1406, 86] on button "Not an issue" at bounding box center [1412, 83] width 59 height 18
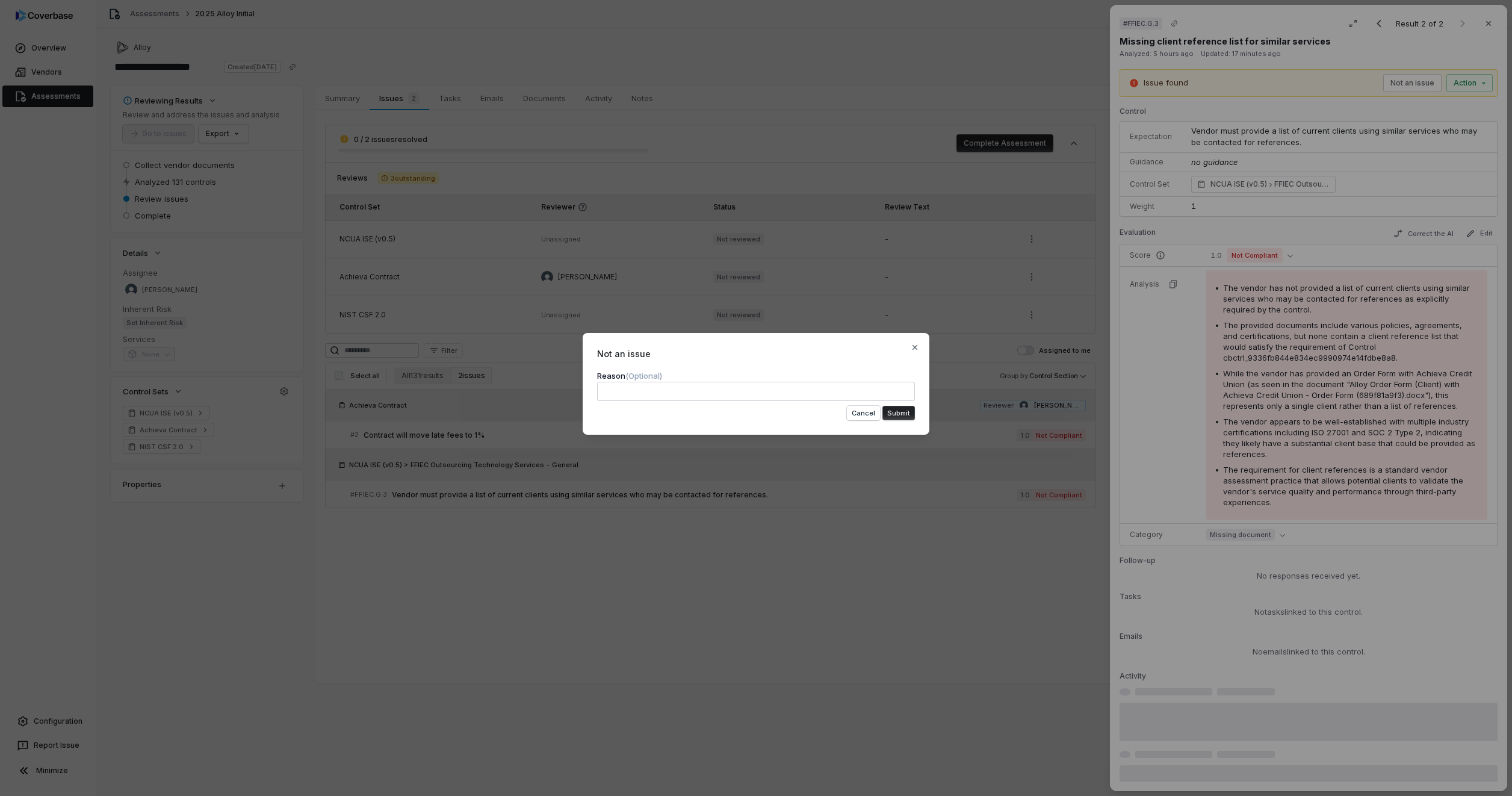
type textarea "*"
type textarea "**"
type textarea "*"
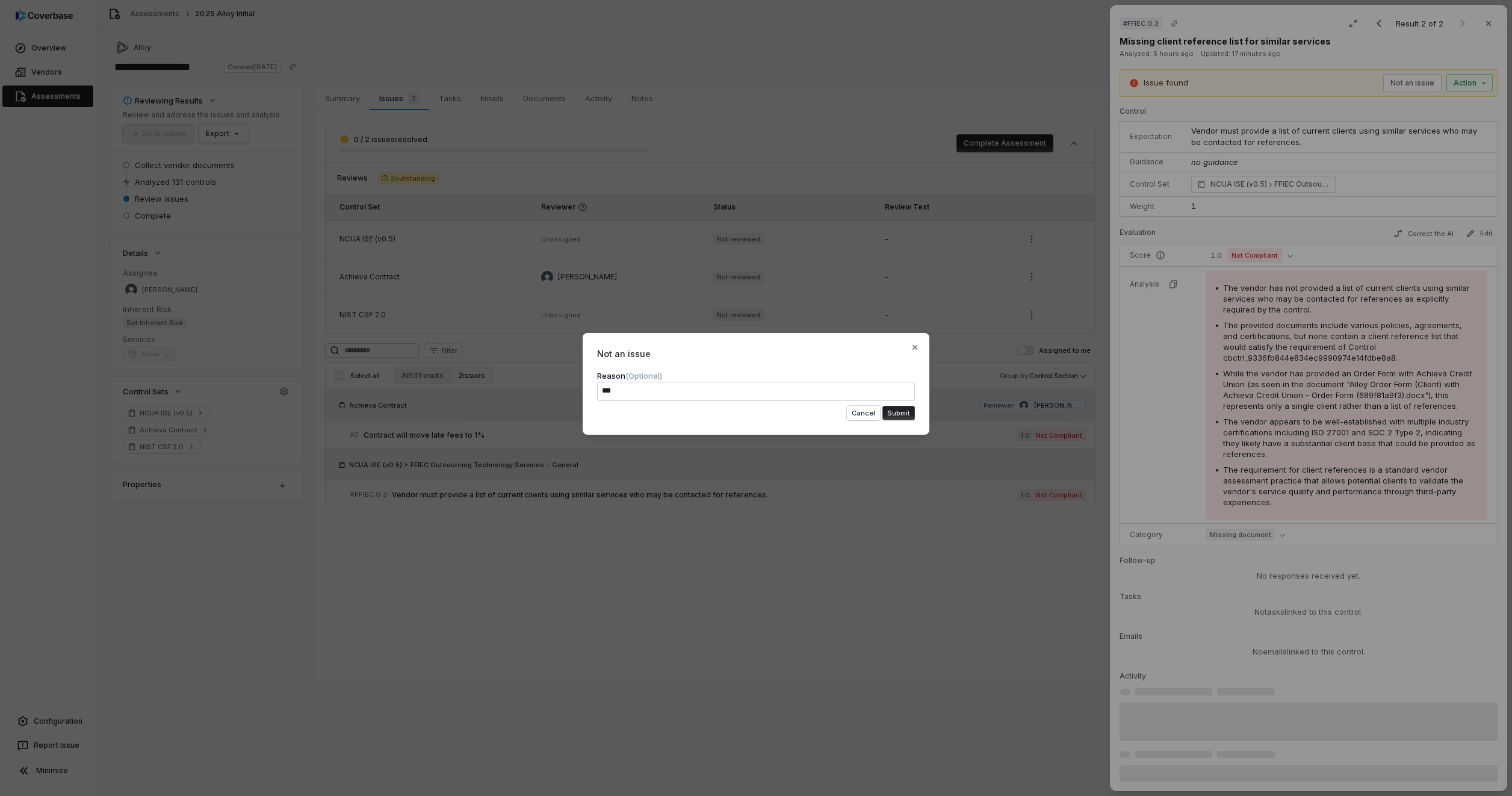
type textarea "***"
click at [901, 412] on button "Submit" at bounding box center [899, 413] width 33 height 14
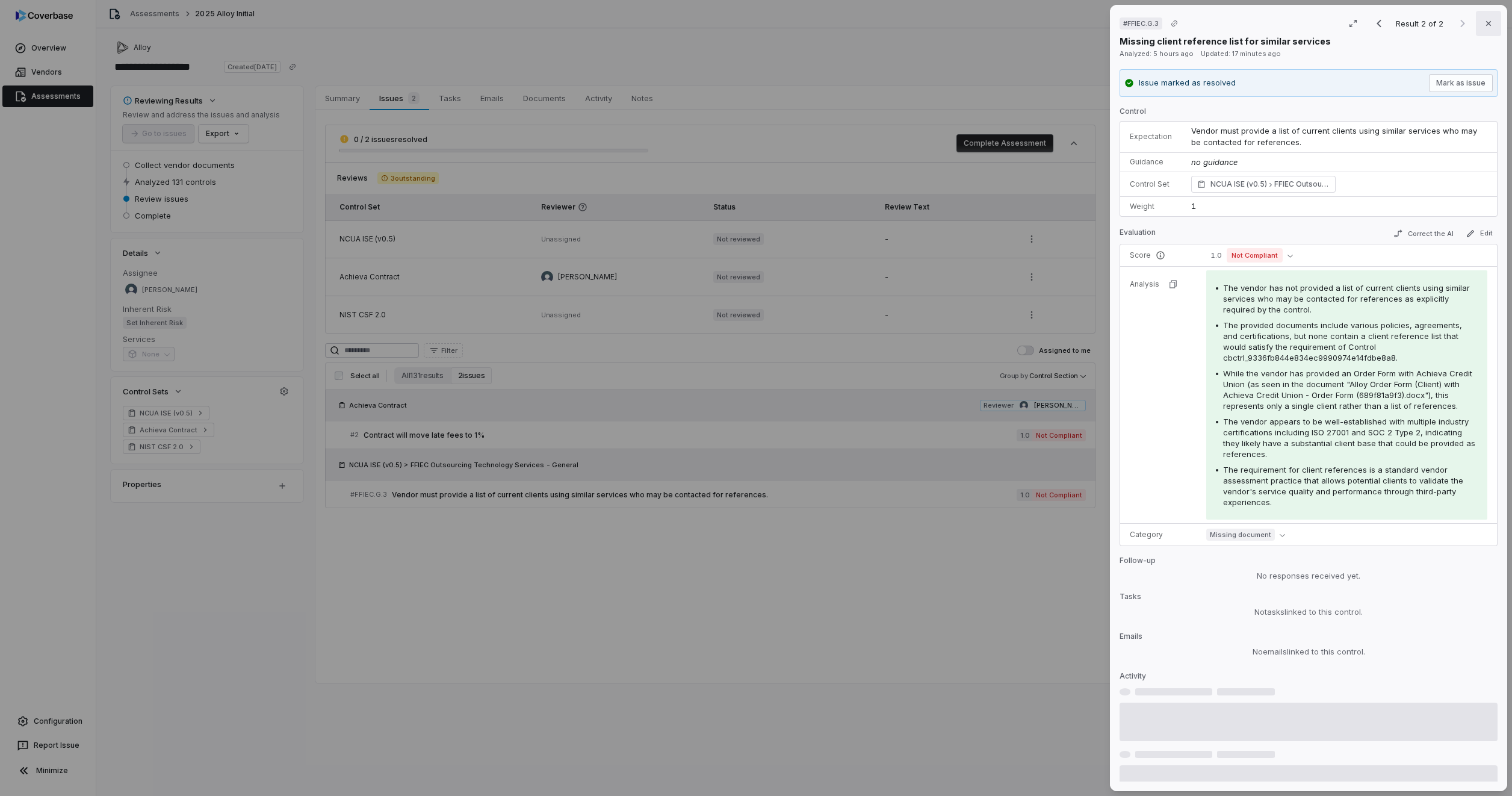
click at [1487, 21] on icon "button" at bounding box center [1489, 23] width 10 height 10
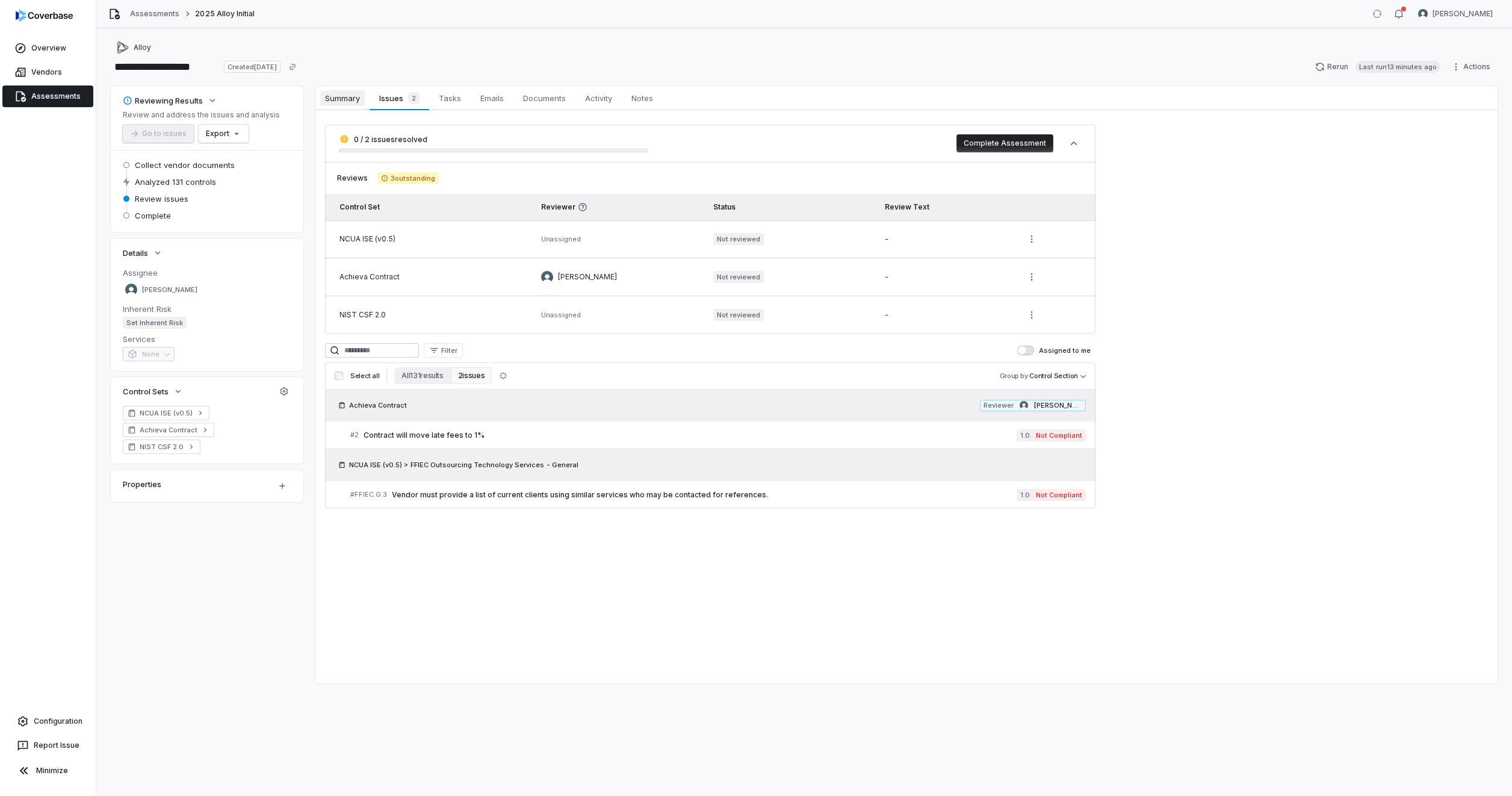
click at [346, 96] on span "Summary" at bounding box center [342, 98] width 44 height 15
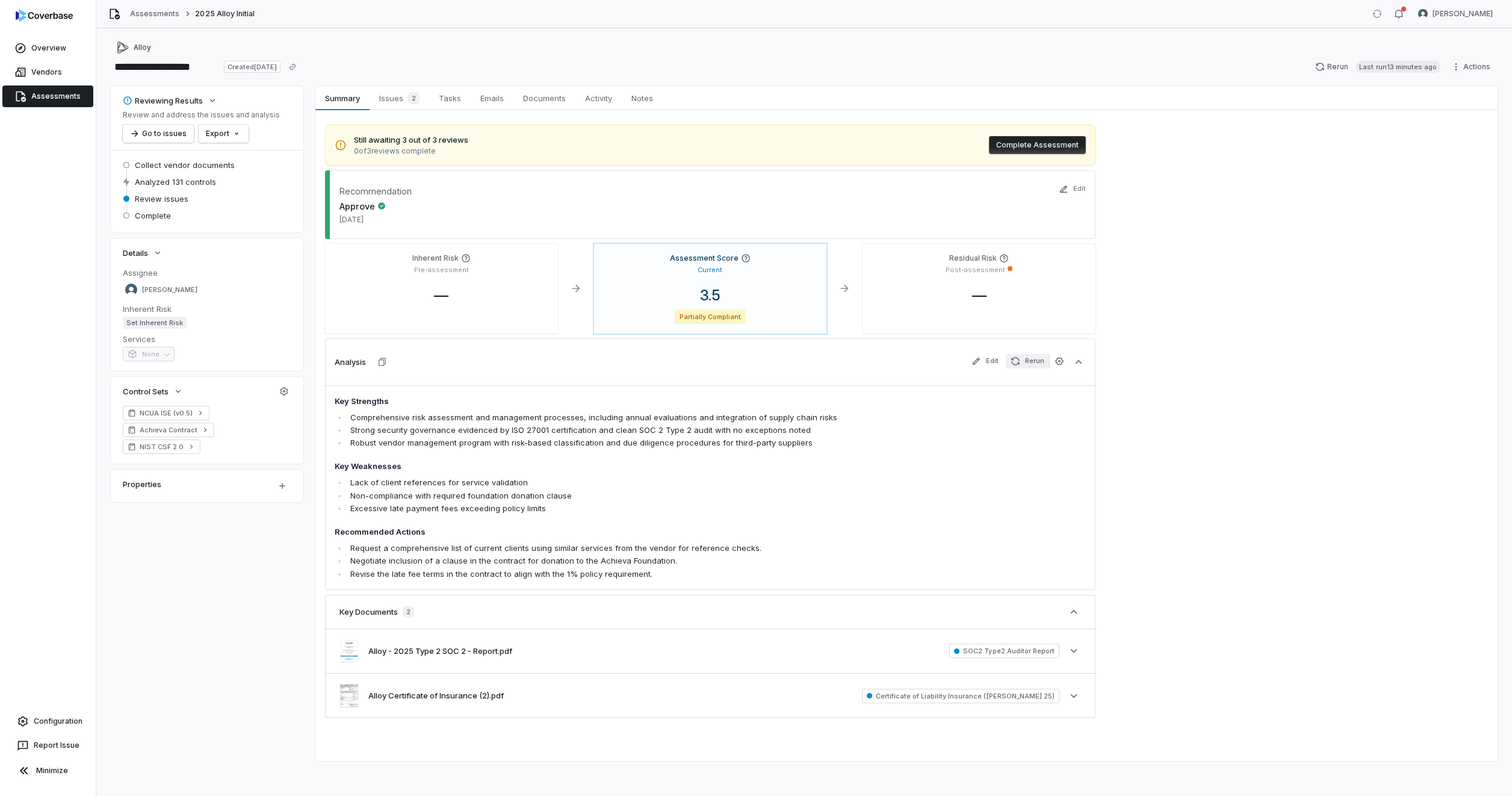
click at [1027, 359] on button "Rerun" at bounding box center [1027, 361] width 43 height 14
click at [1024, 359] on button "Rerun" at bounding box center [1027, 361] width 43 height 14
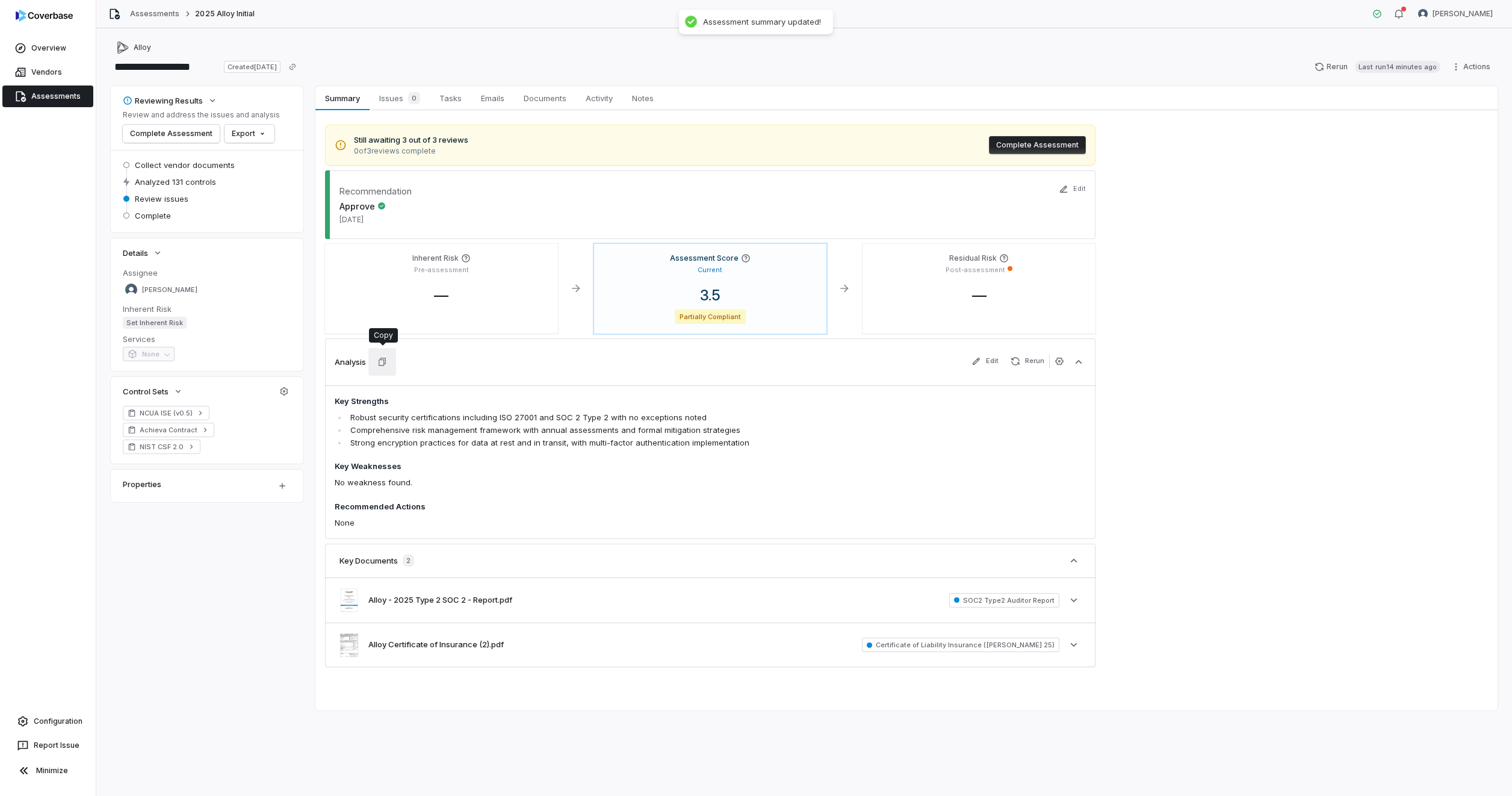
click at [381, 360] on icon "button" at bounding box center [382, 362] width 10 height 10
click at [976, 295] on span "—" at bounding box center [979, 295] width 34 height 17
click at [1027, 367] on body "**********" at bounding box center [756, 398] width 1512 height 796
click at [1136, 436] on button "Save" at bounding box center [1132, 433] width 27 height 14
click at [1028, 146] on button "Complete Assessment" at bounding box center [1037, 145] width 97 height 18
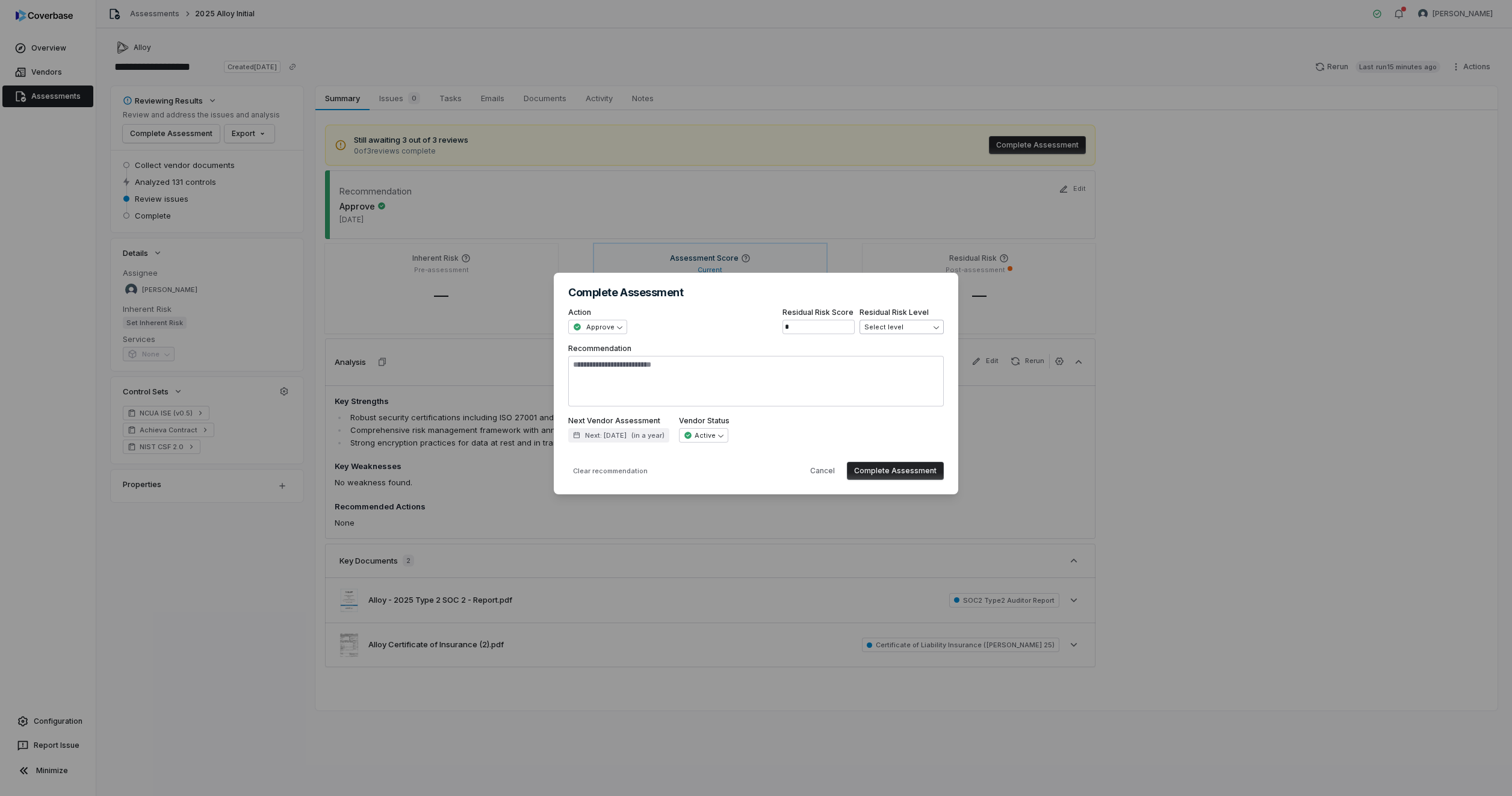
click at [896, 328] on span "Select level" at bounding box center [897, 327] width 67 height 9
click at [884, 471] on button "Complete Assessment" at bounding box center [895, 470] width 97 height 18
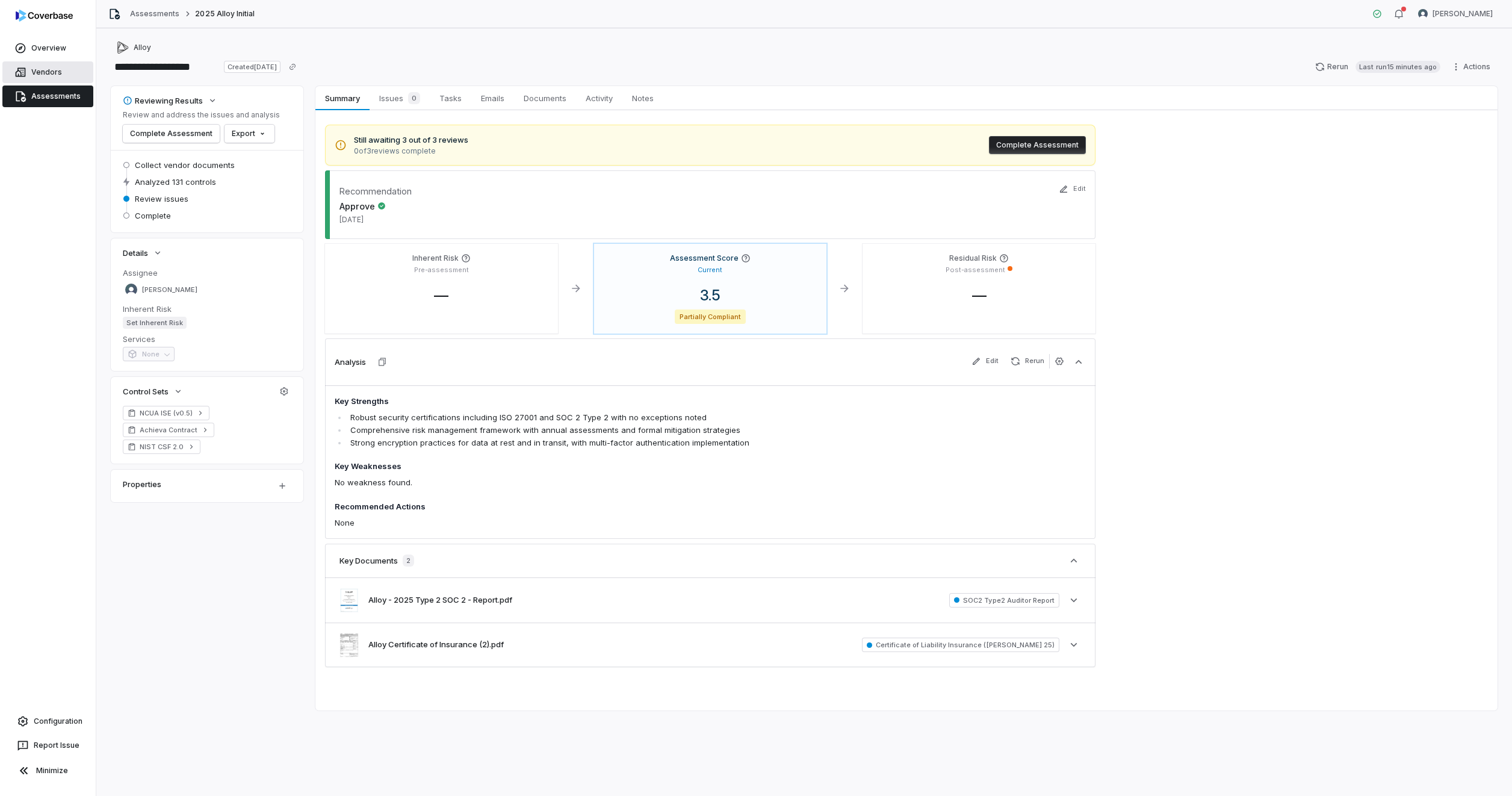
click at [46, 69] on link "Vendors" at bounding box center [48, 72] width 91 height 22
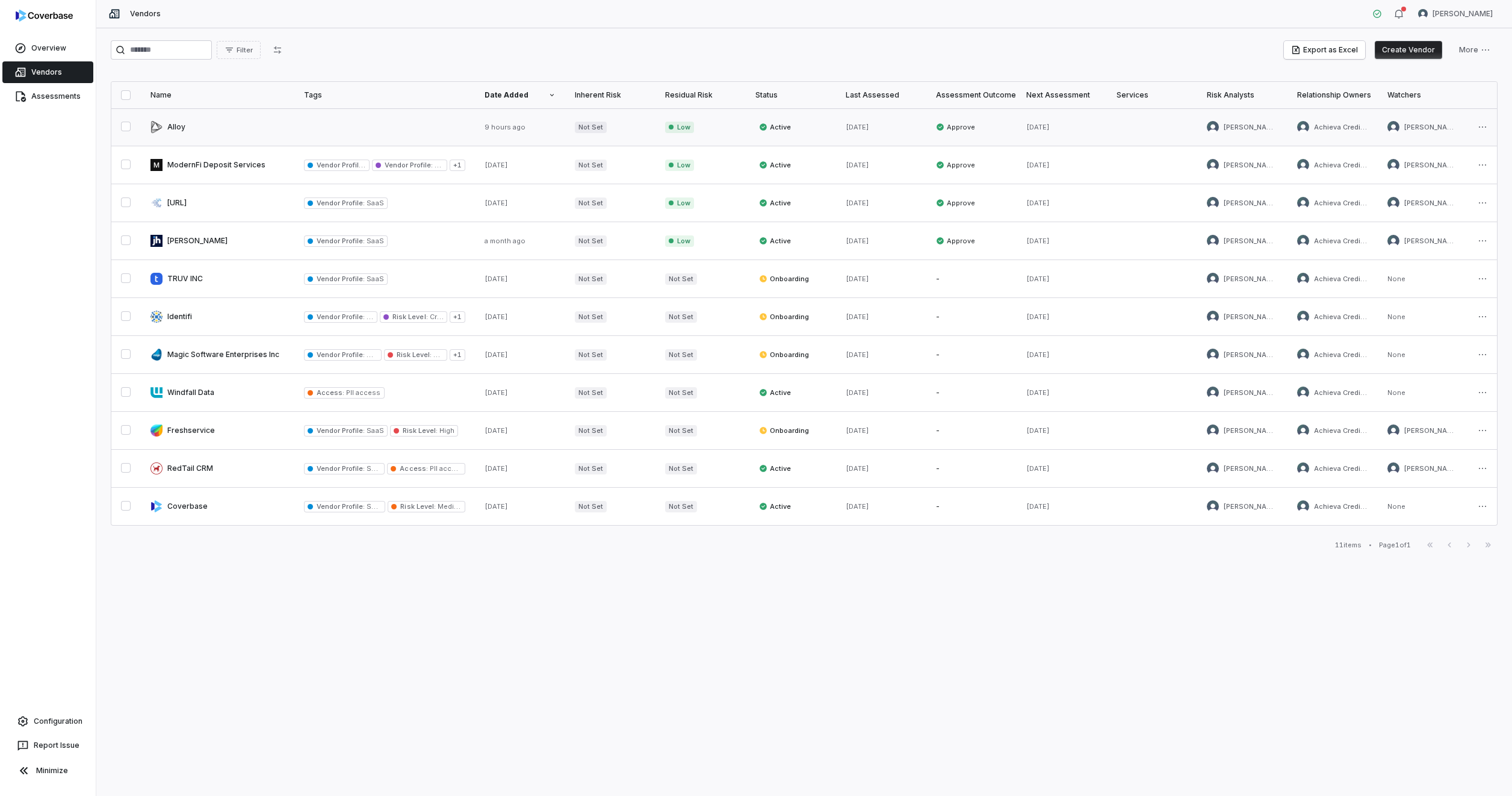
click at [331, 130] on link at bounding box center [385, 127] width 180 height 37
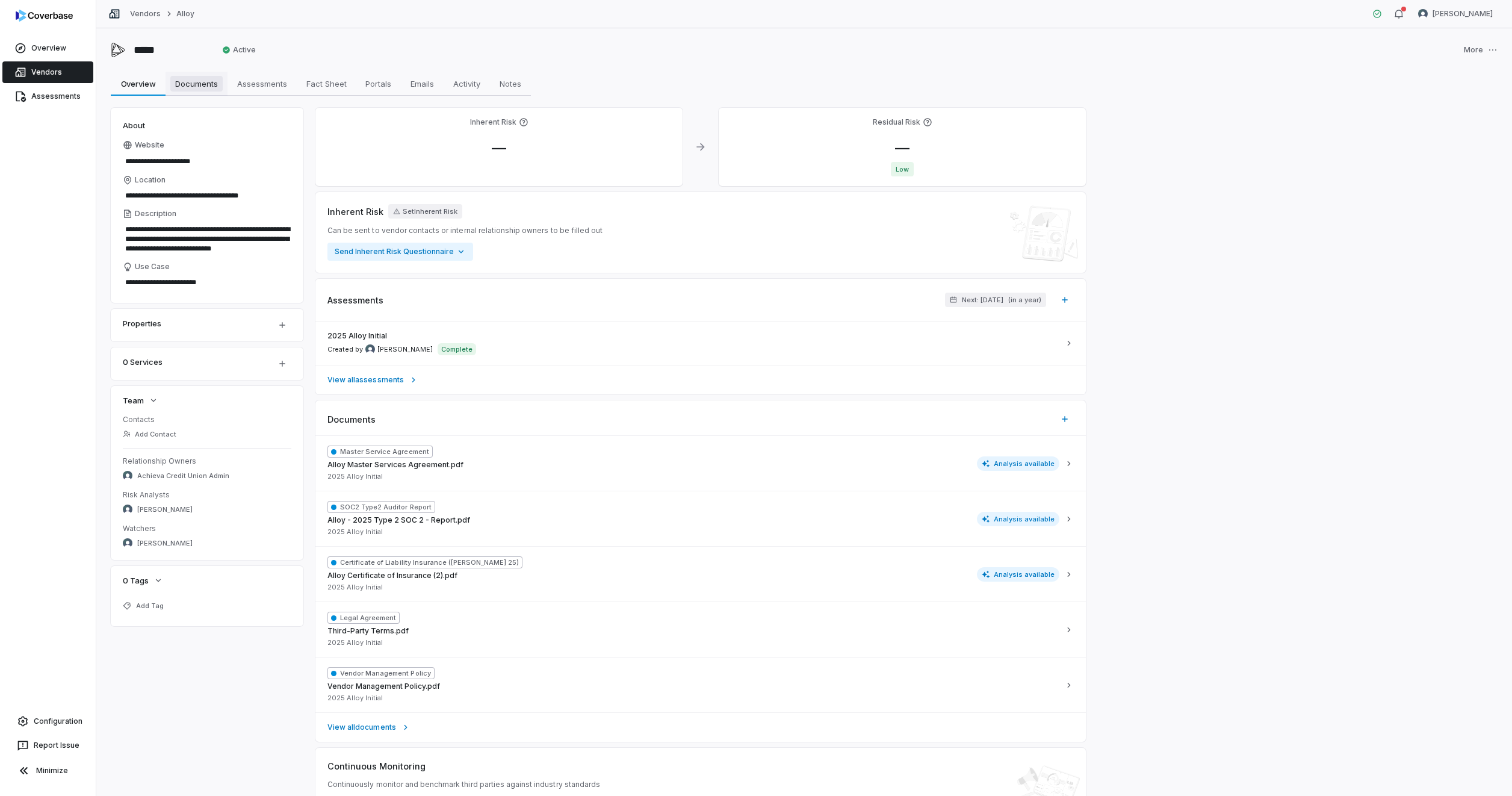
click at [211, 87] on span "Documents" at bounding box center [196, 83] width 52 height 15
type textarea "*"
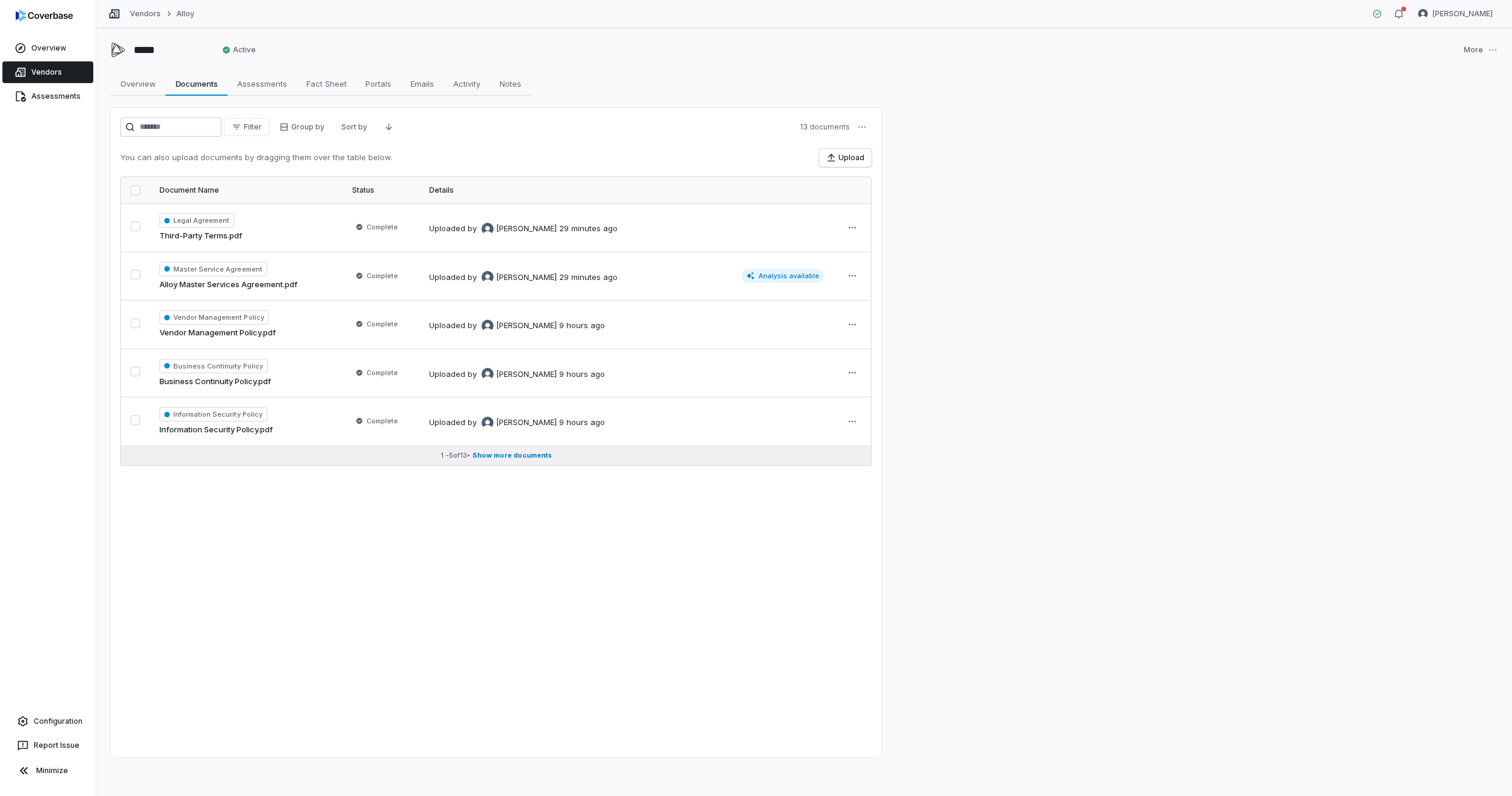
click at [512, 457] on span "Show more documents" at bounding box center [512, 455] width 80 height 9
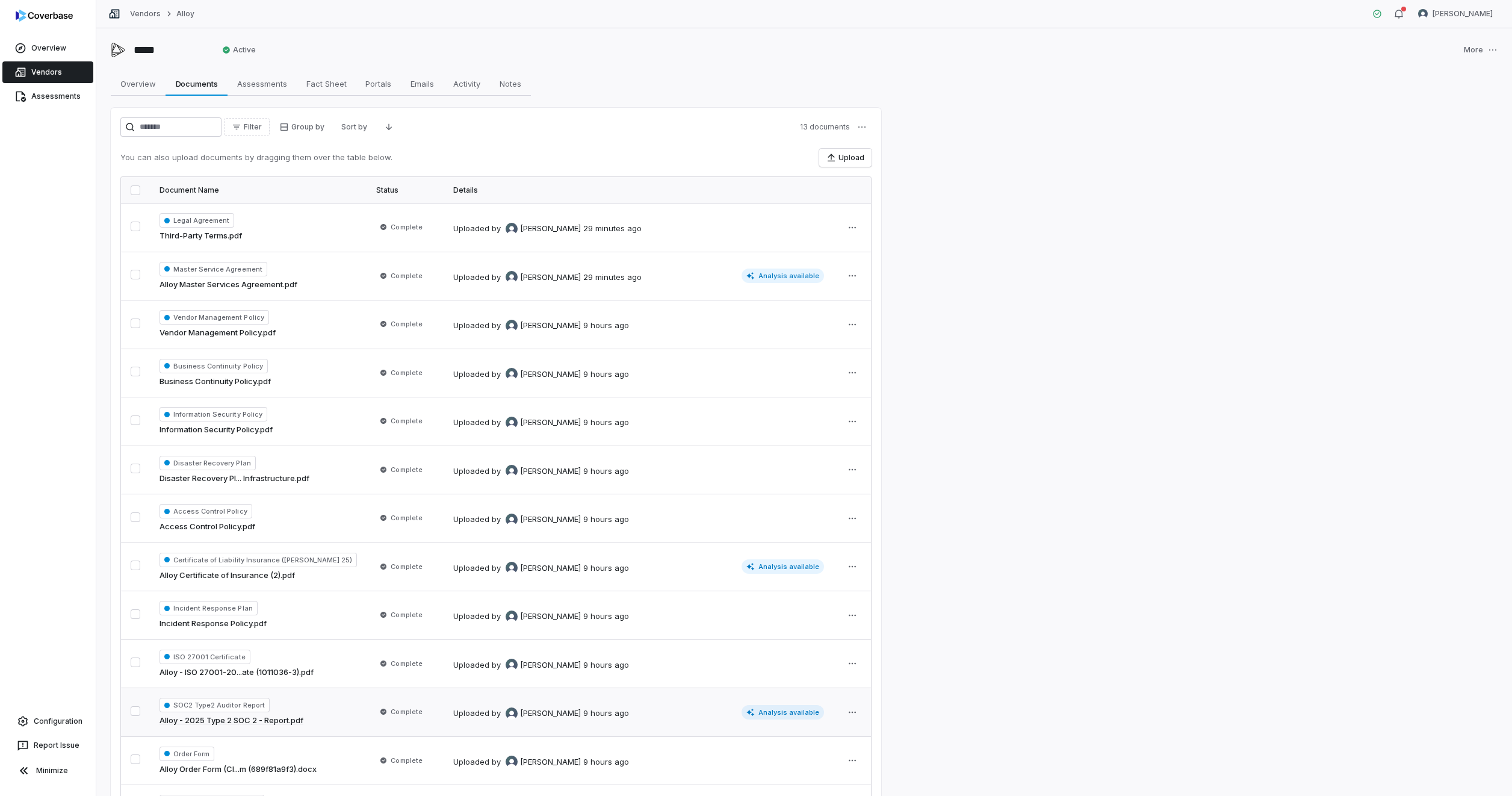
click at [796, 716] on span "Analysis available" at bounding box center [783, 712] width 83 height 14
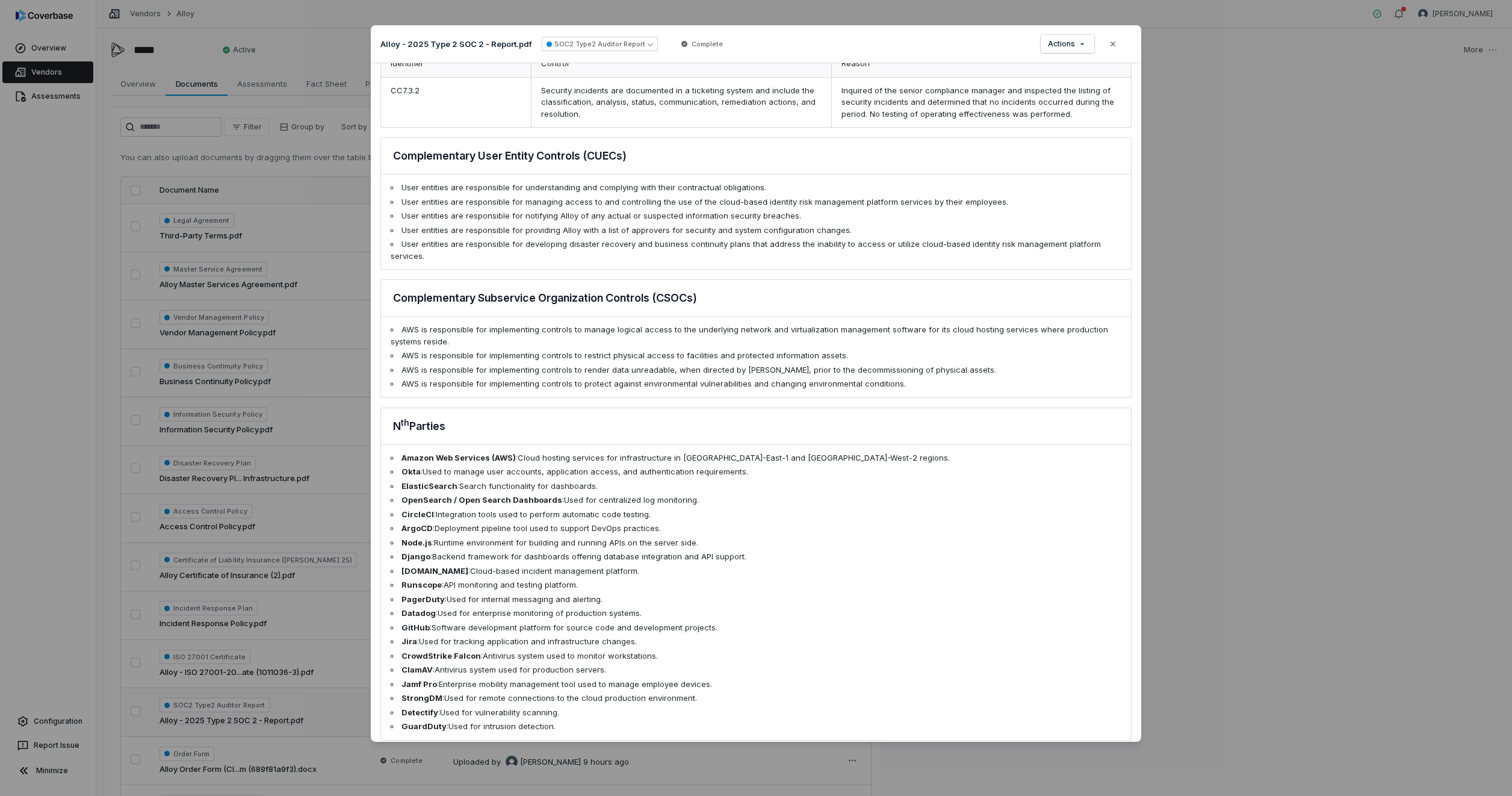
scroll to position [783, 0]
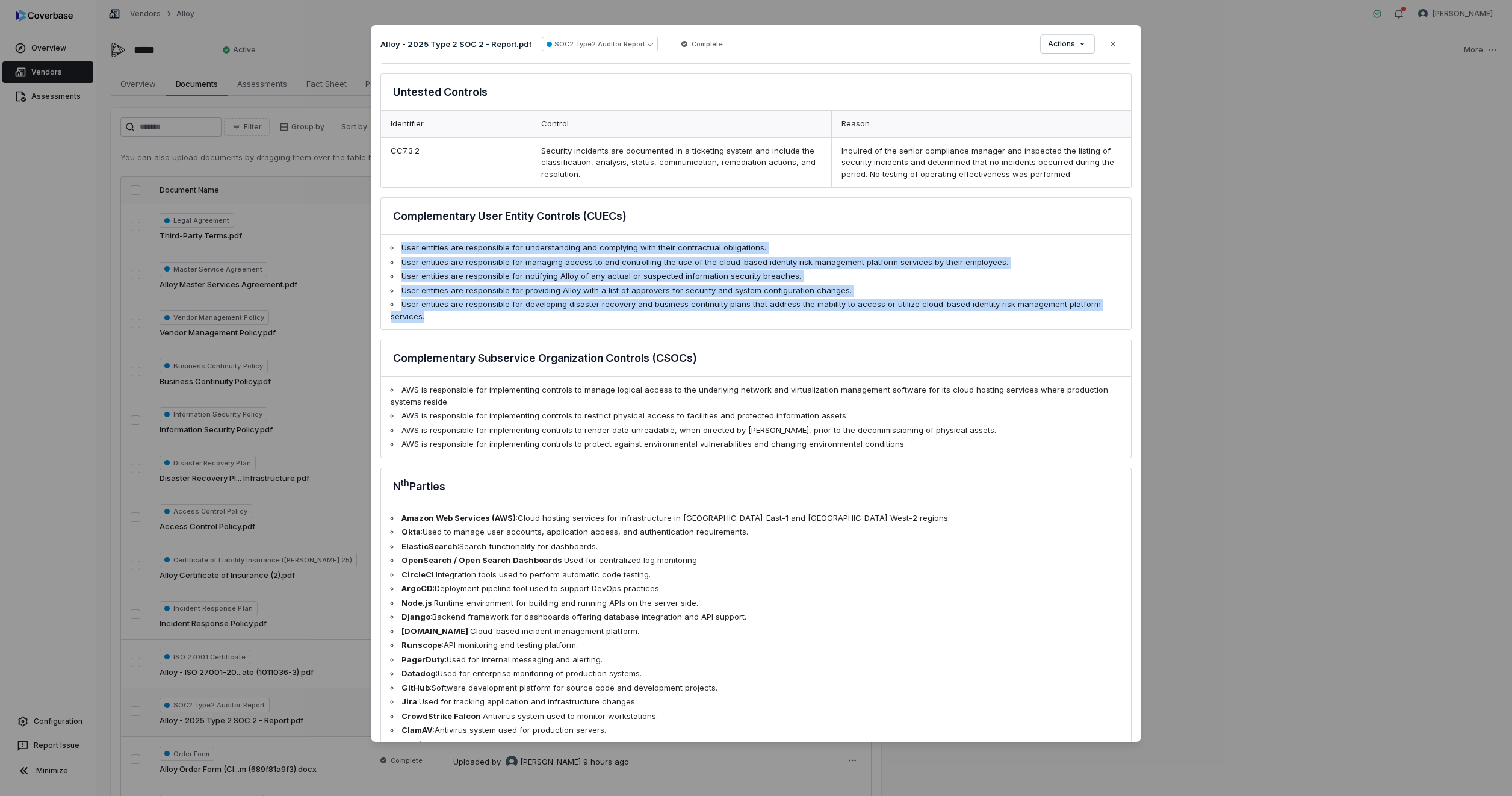
drag, startPoint x: 445, startPoint y: 321, endPoint x: 382, endPoint y: 249, distance: 95.7
click at [382, 249] on ul "User entities are responsible for understanding and complying with their contra…" at bounding box center [756, 282] width 750 height 95
drag, startPoint x: 382, startPoint y: 249, endPoint x: 437, endPoint y: 281, distance: 63.6
copy ul "User entities are responsible for understanding and complying with their contra…"
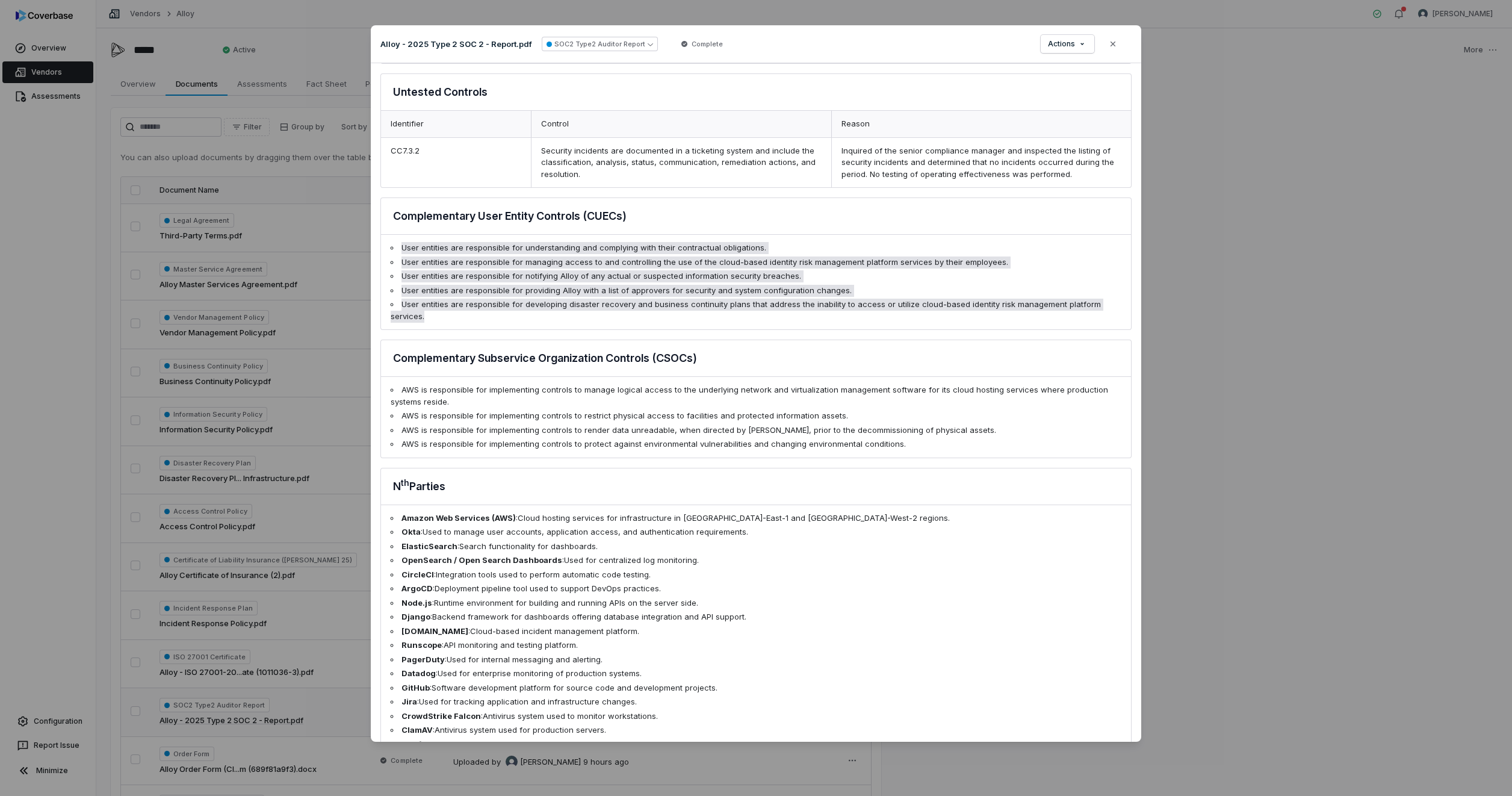
scroll to position [861, 0]
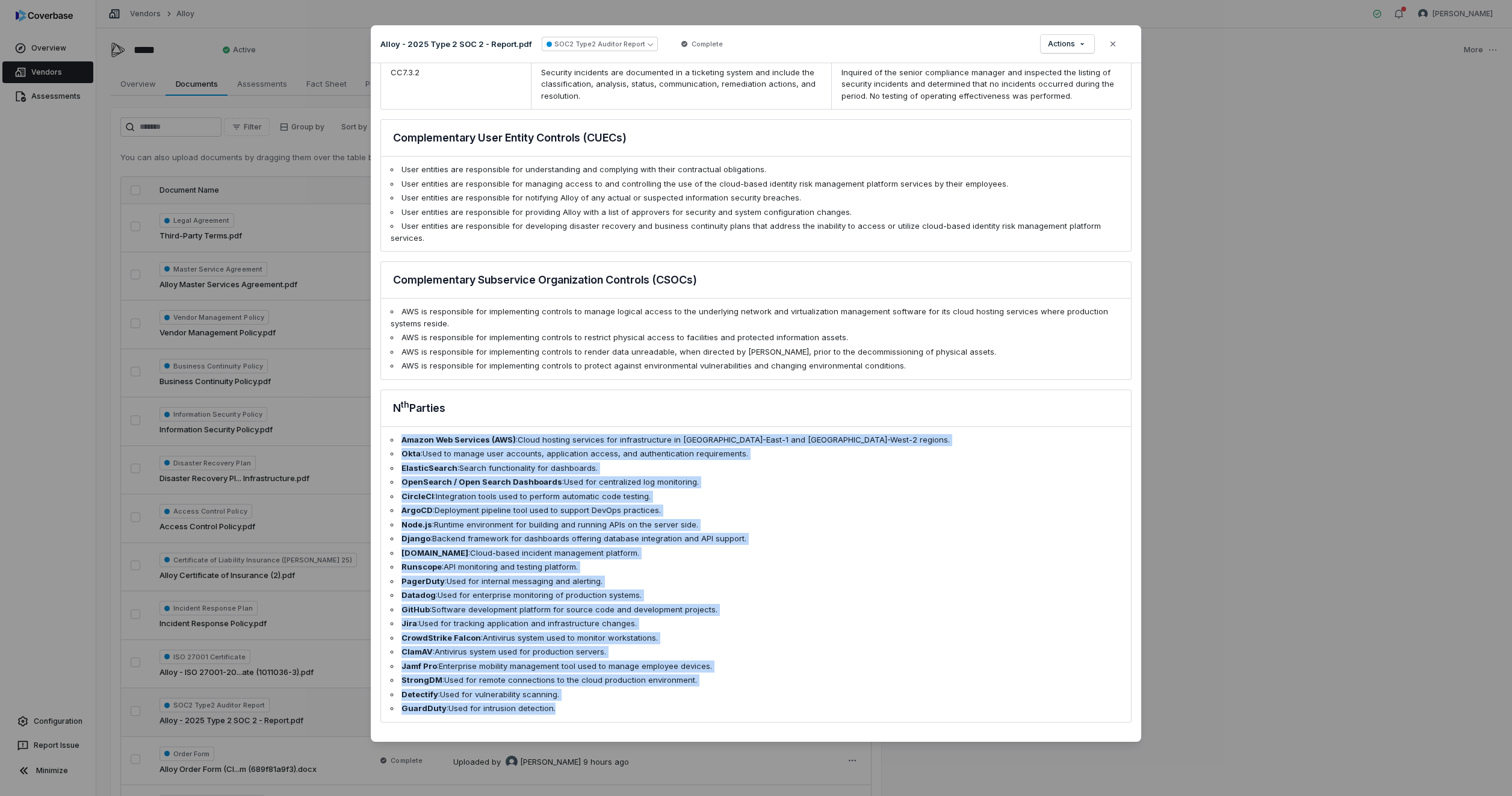
drag, startPoint x: 565, startPoint y: 713, endPoint x: 395, endPoint y: 440, distance: 321.6
click at [395, 440] on ul "Amazon Web Services (AWS) : Cloud hosting services for infrastructure in [GEOGR…" at bounding box center [756, 574] width 750 height 295
drag, startPoint x: 395, startPoint y: 440, endPoint x: 450, endPoint y: 470, distance: 62.6
copy ul "Amazon Web Services (AWS) : Cloud hosting services for infrastructure in [GEOGR…"
click at [813, 574] on ul "Amazon Web Services (AWS) : Cloud hosting services for infrastructure in [GEOGR…" at bounding box center [756, 574] width 750 height 295
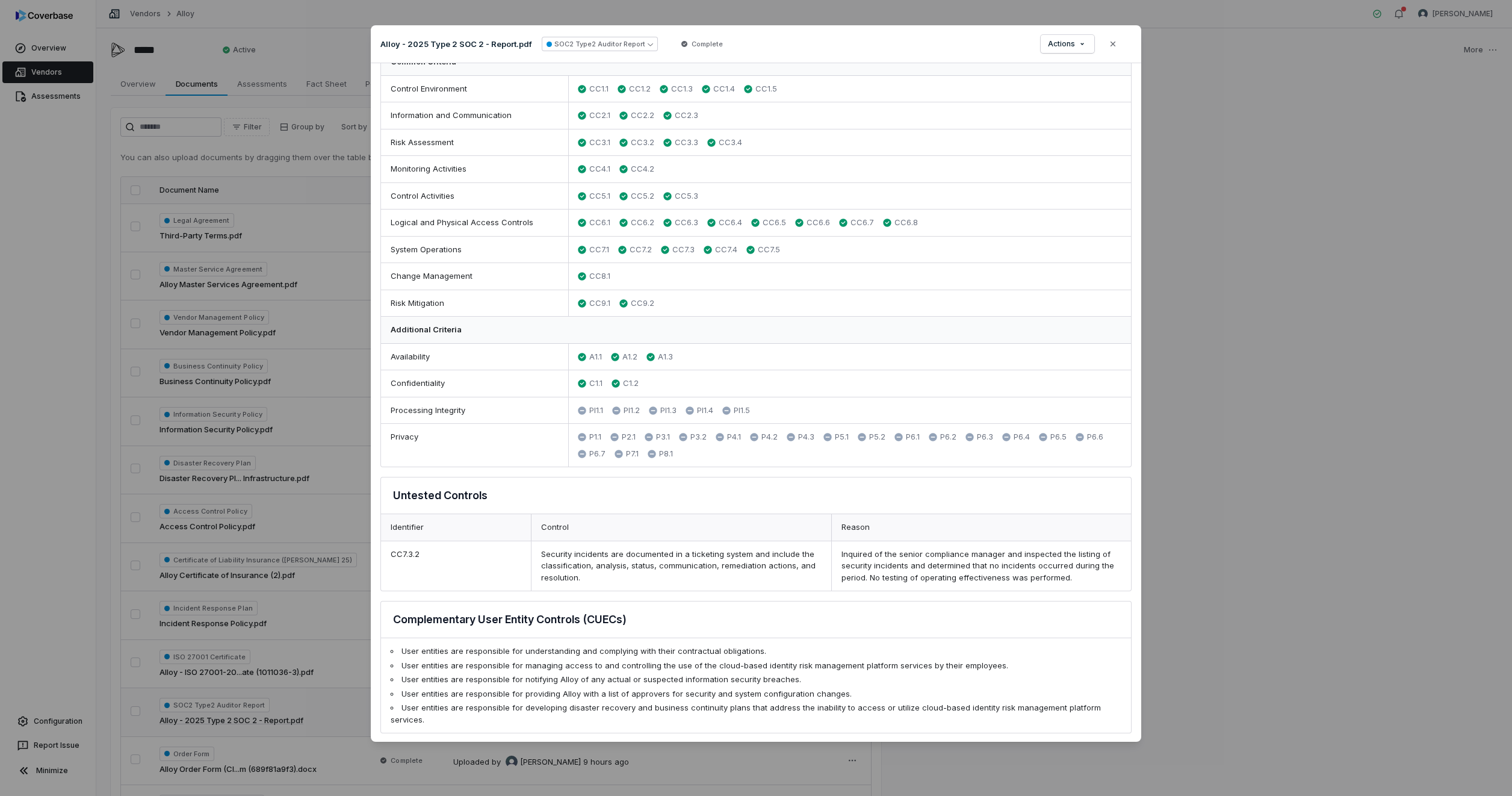
scroll to position [78, 0]
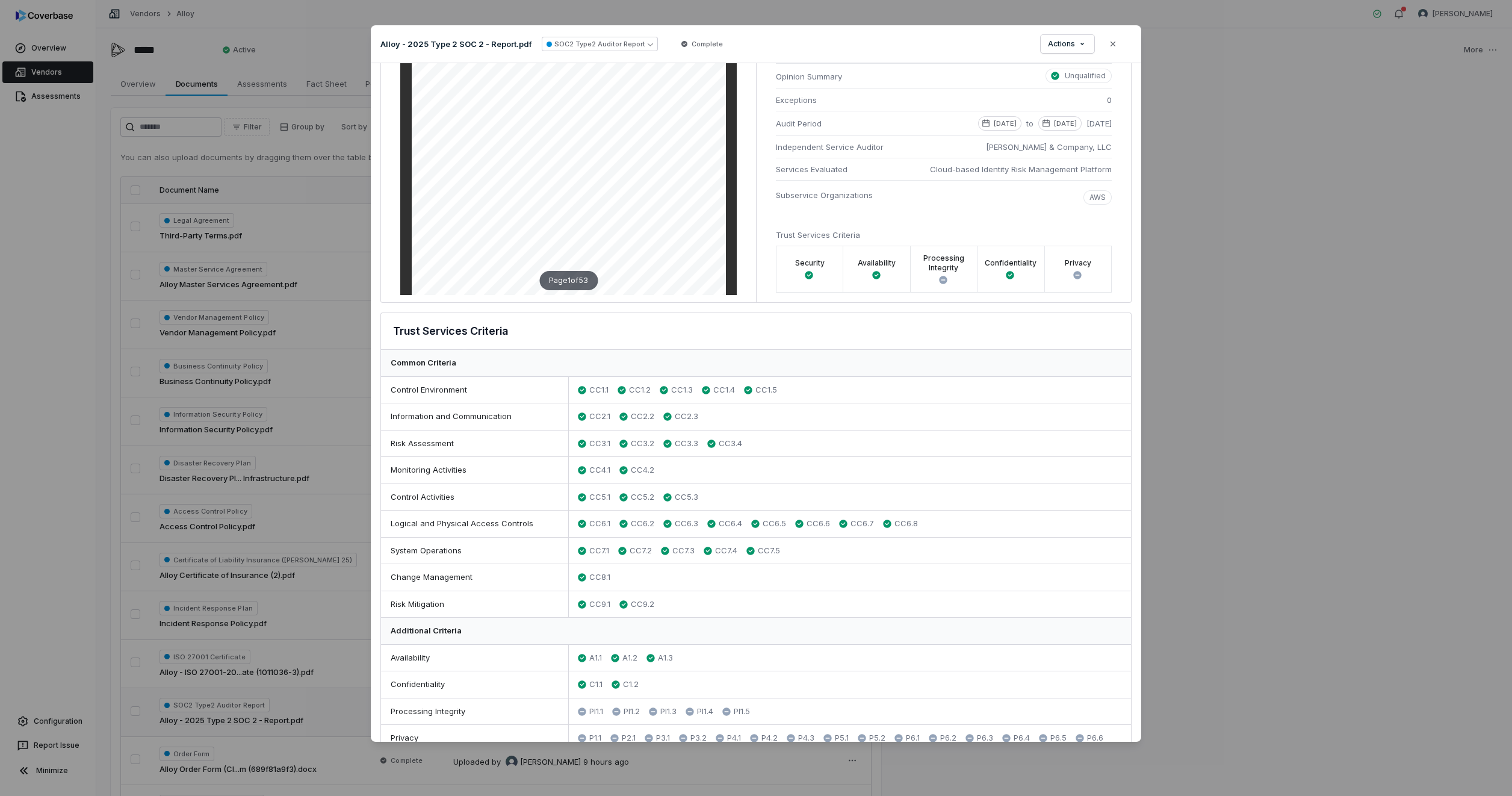
click at [862, 45] on div "Alloy - 2025 Type 2 SOC 2 - Report.pdf SOC2 Type2 Auditor Report Complete Actio…" at bounding box center [755, 44] width 770 height 38
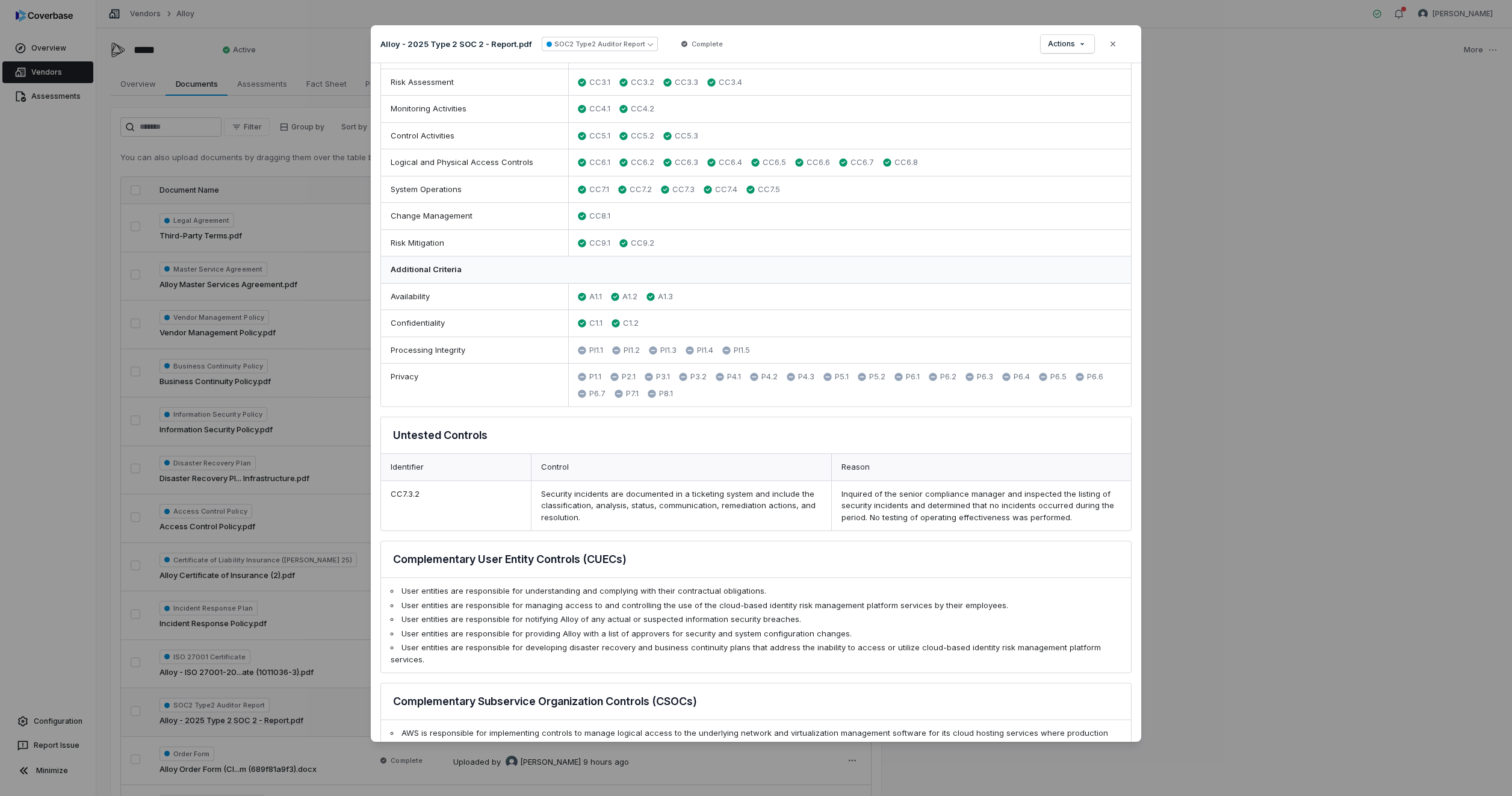
scroll to position [379, 0]
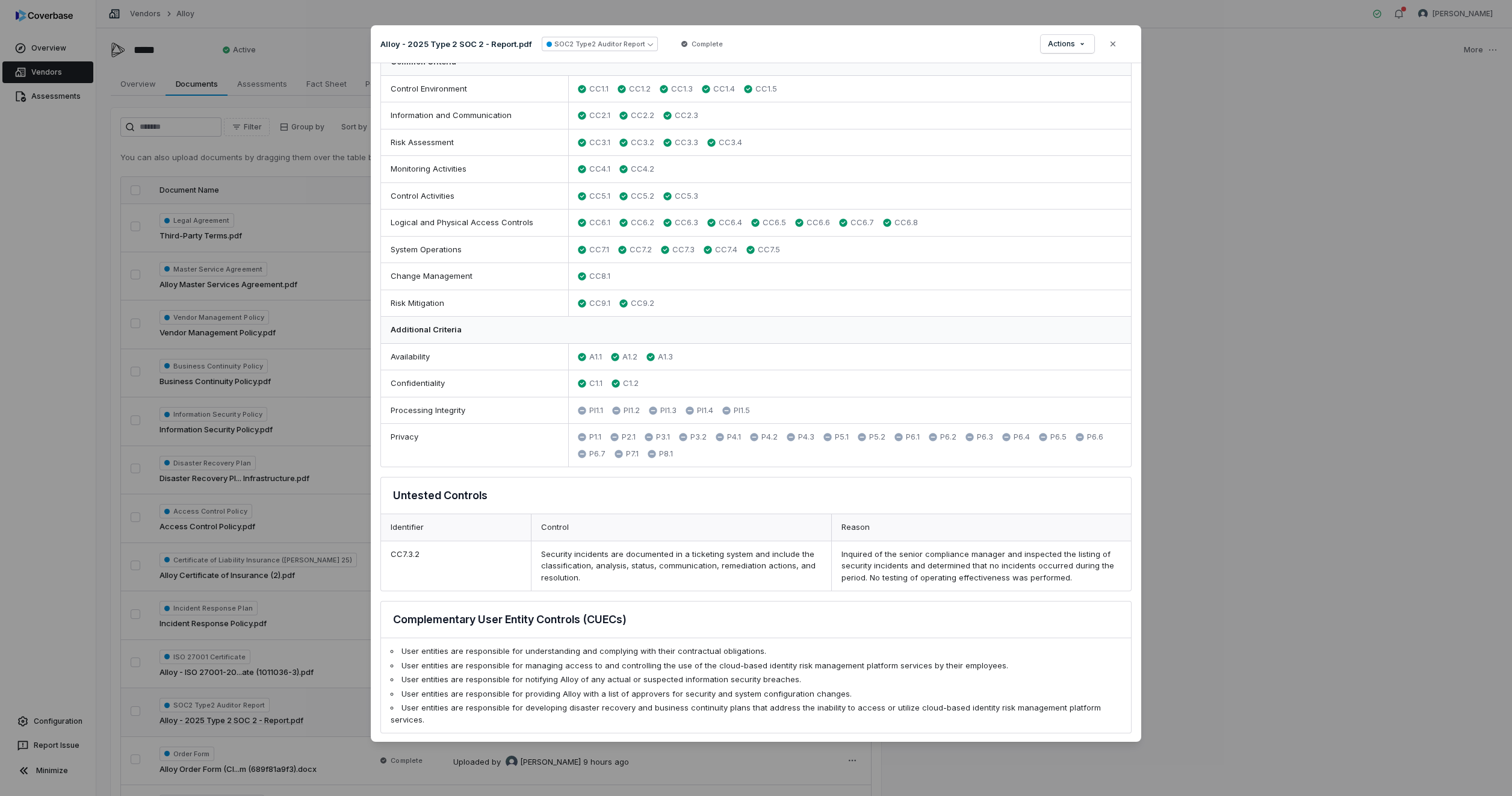
click at [837, 555] on div "Inquired of the senior compliance manager and inspected the listing of security…" at bounding box center [981, 566] width 300 height 50
click at [1120, 38] on button "Close" at bounding box center [1112, 44] width 25 height 25
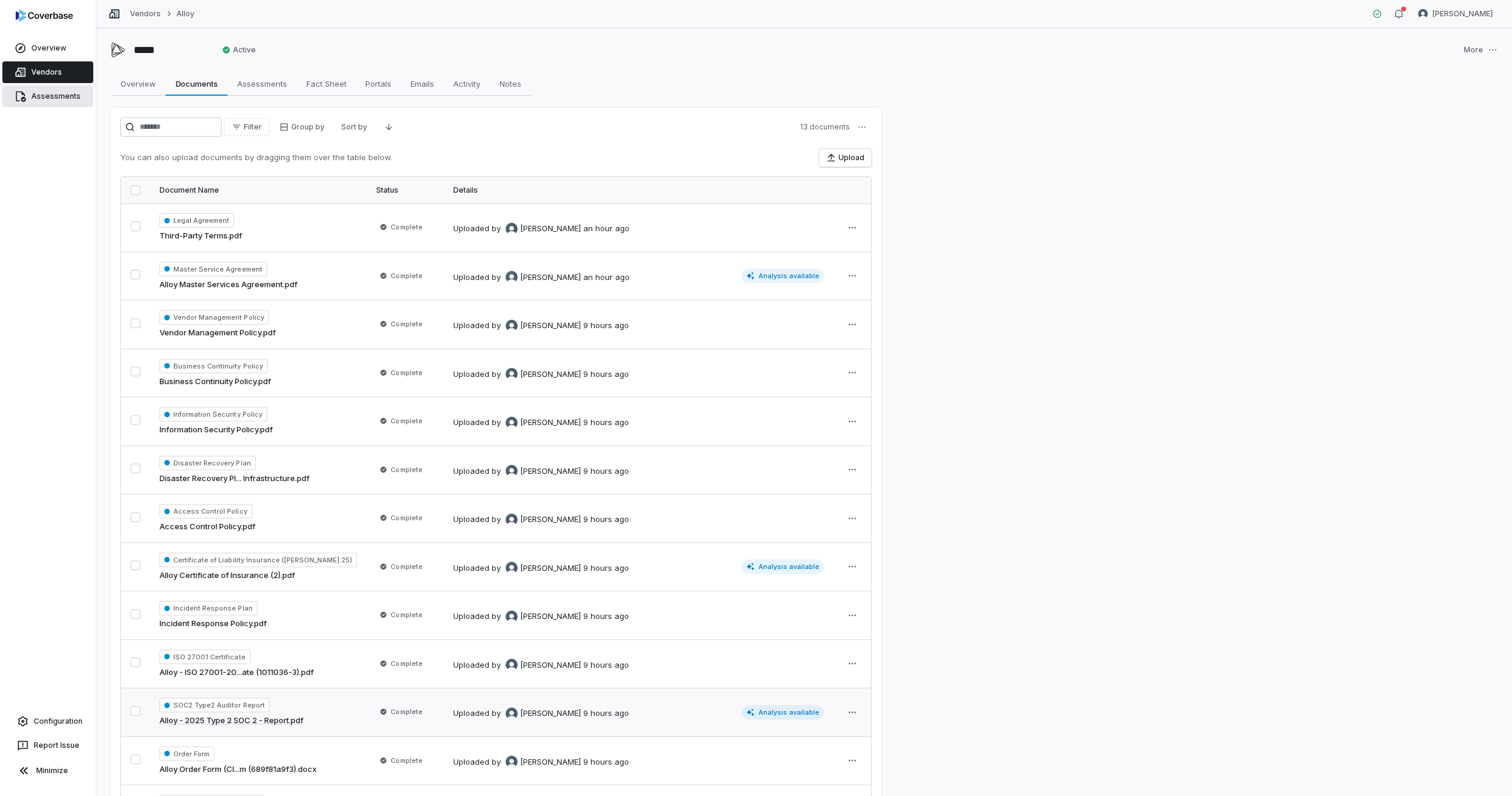
click at [60, 98] on link "Assessments" at bounding box center [48, 96] width 91 height 22
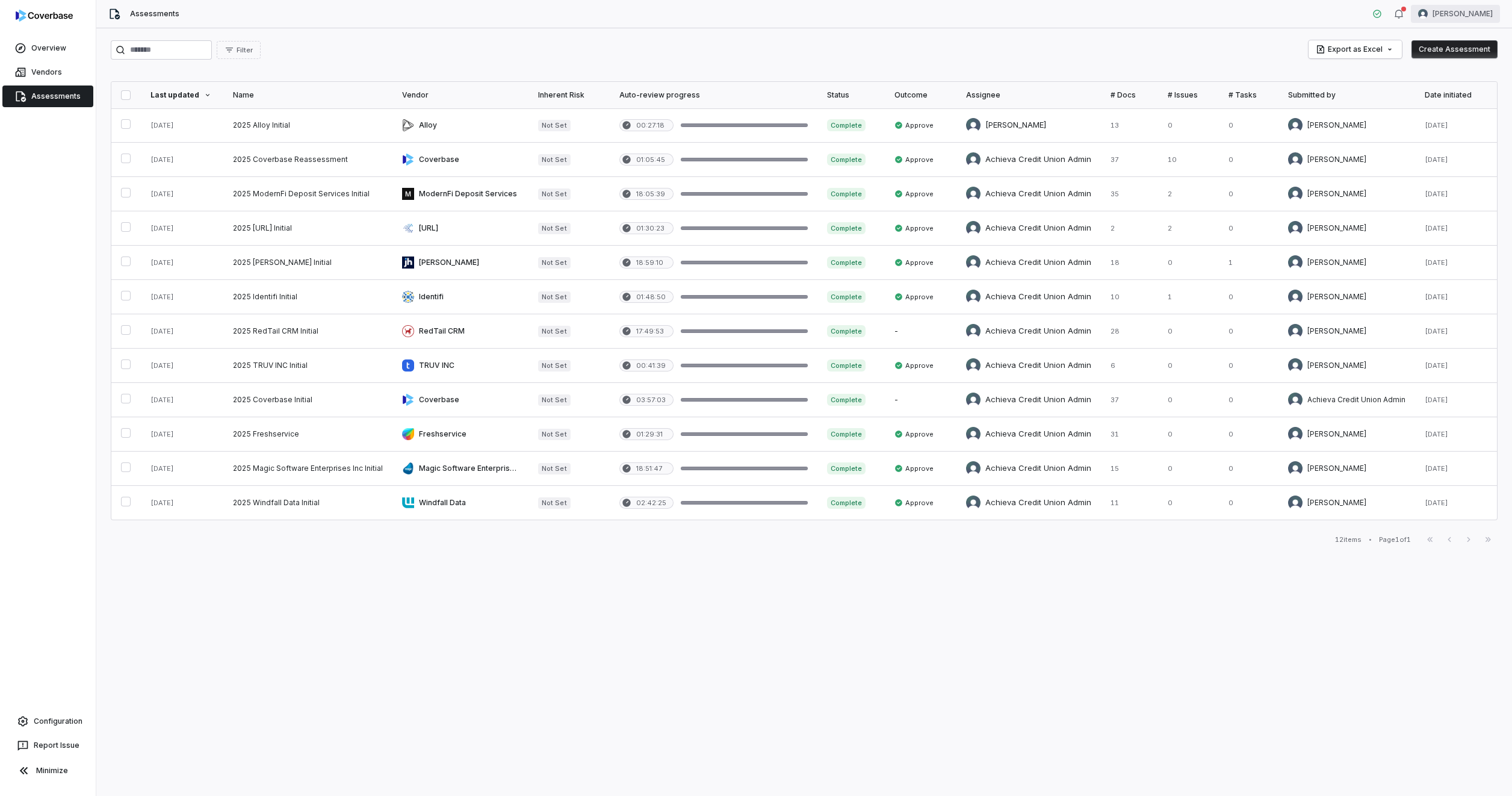
click at [1455, 11] on html "Overview Vendors Assessments Configuration Report Issue Minimize Assessments [P…" at bounding box center [756, 398] width 1512 height 796
click at [1437, 111] on div "Log out" at bounding box center [1448, 111] width 92 height 19
